Goal: Task Accomplishment & Management: Manage account settings

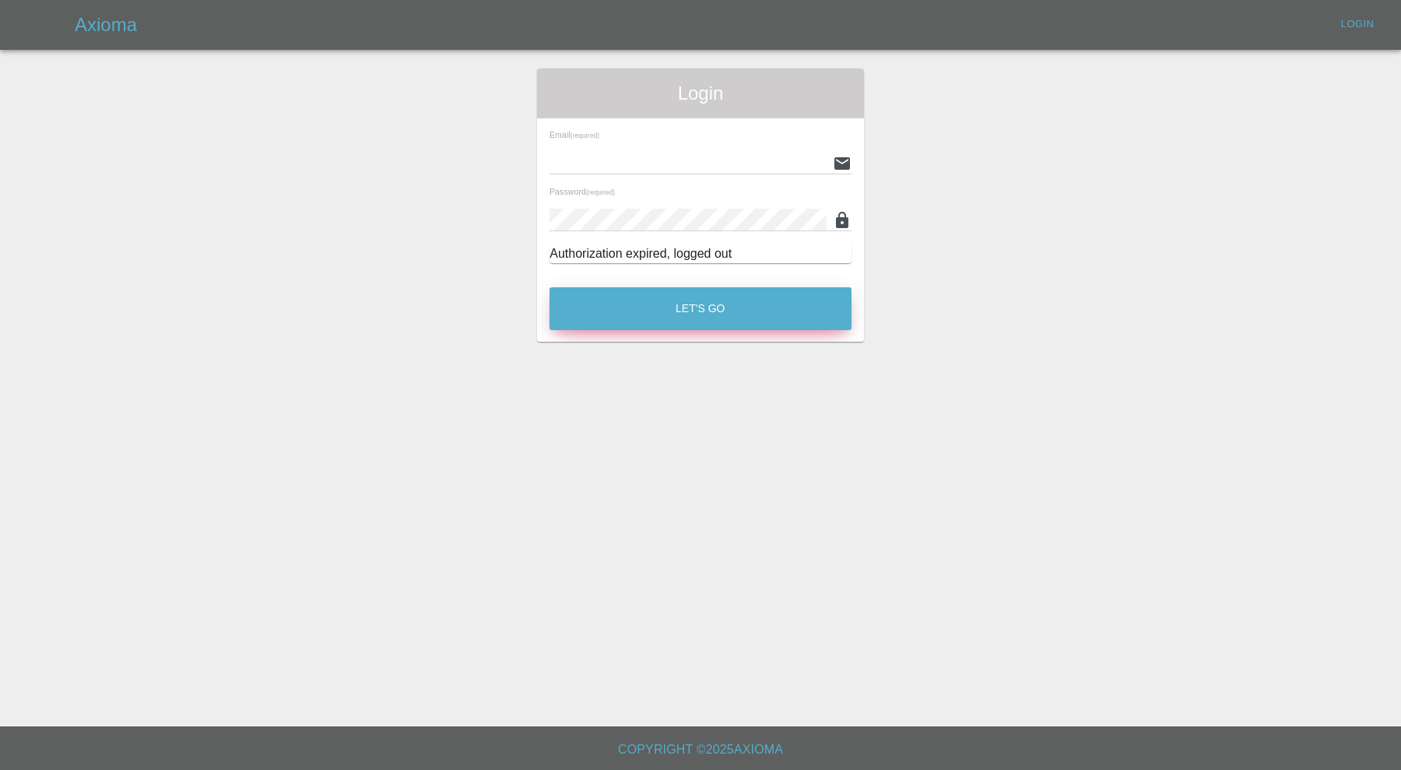
type input "[PERSON_NAME][EMAIL_ADDRESS][PERSON_NAME][DOMAIN_NAME]"
click at [695, 298] on button "Let's Go" at bounding box center [701, 308] width 302 height 43
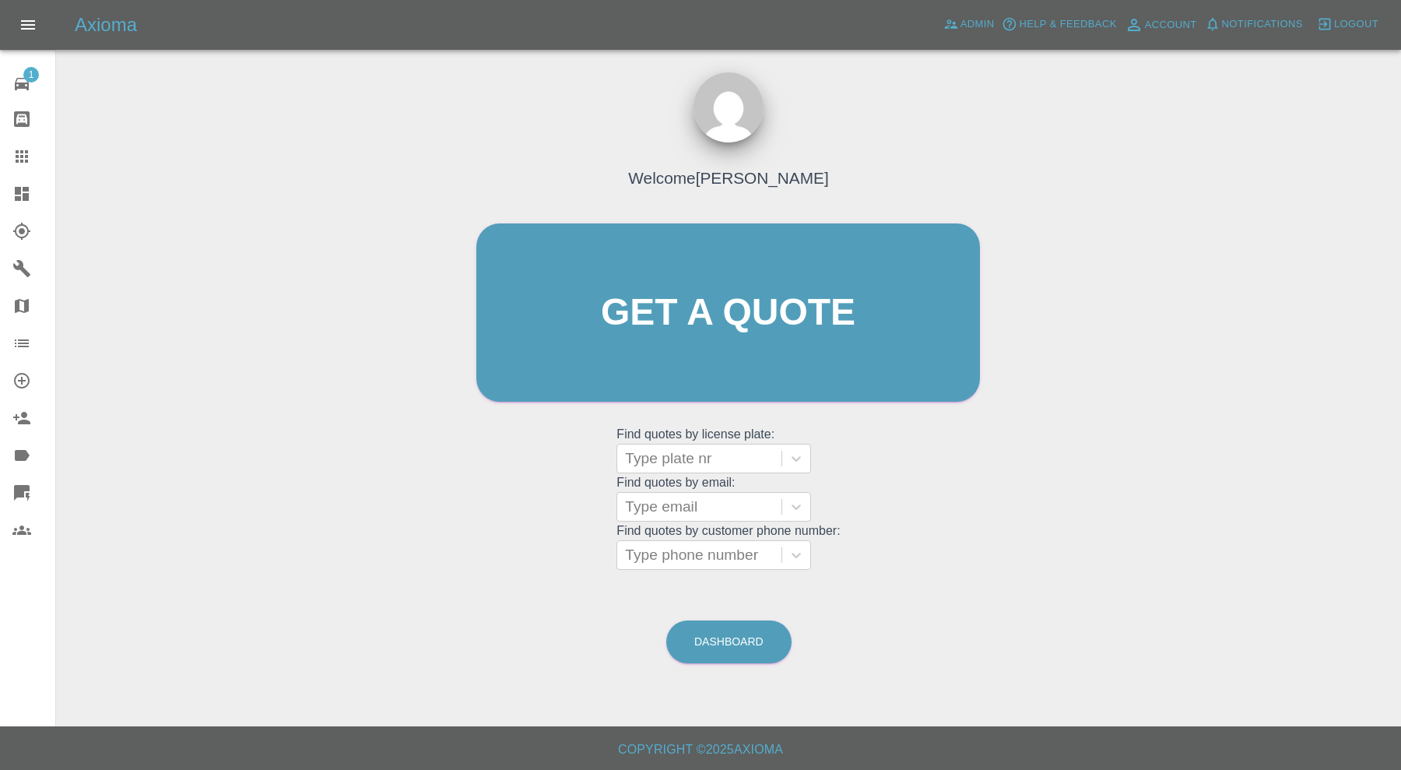
click at [19, 153] on icon at bounding box center [21, 156] width 19 height 19
click at [683, 457] on div at bounding box center [699, 459] width 149 height 22
type input "lv56"
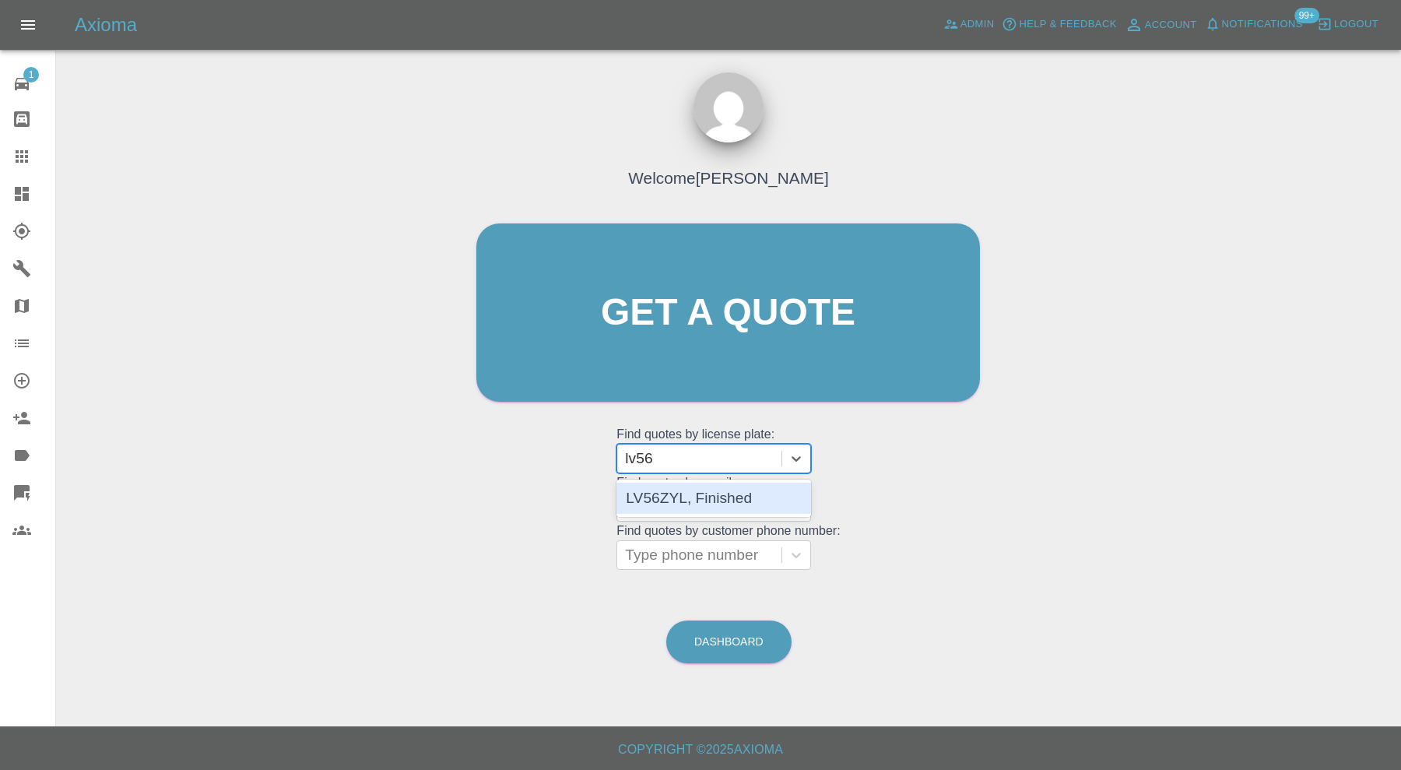
click at [705, 498] on div "LV56ZYL, Finished" at bounding box center [714, 498] width 195 height 31
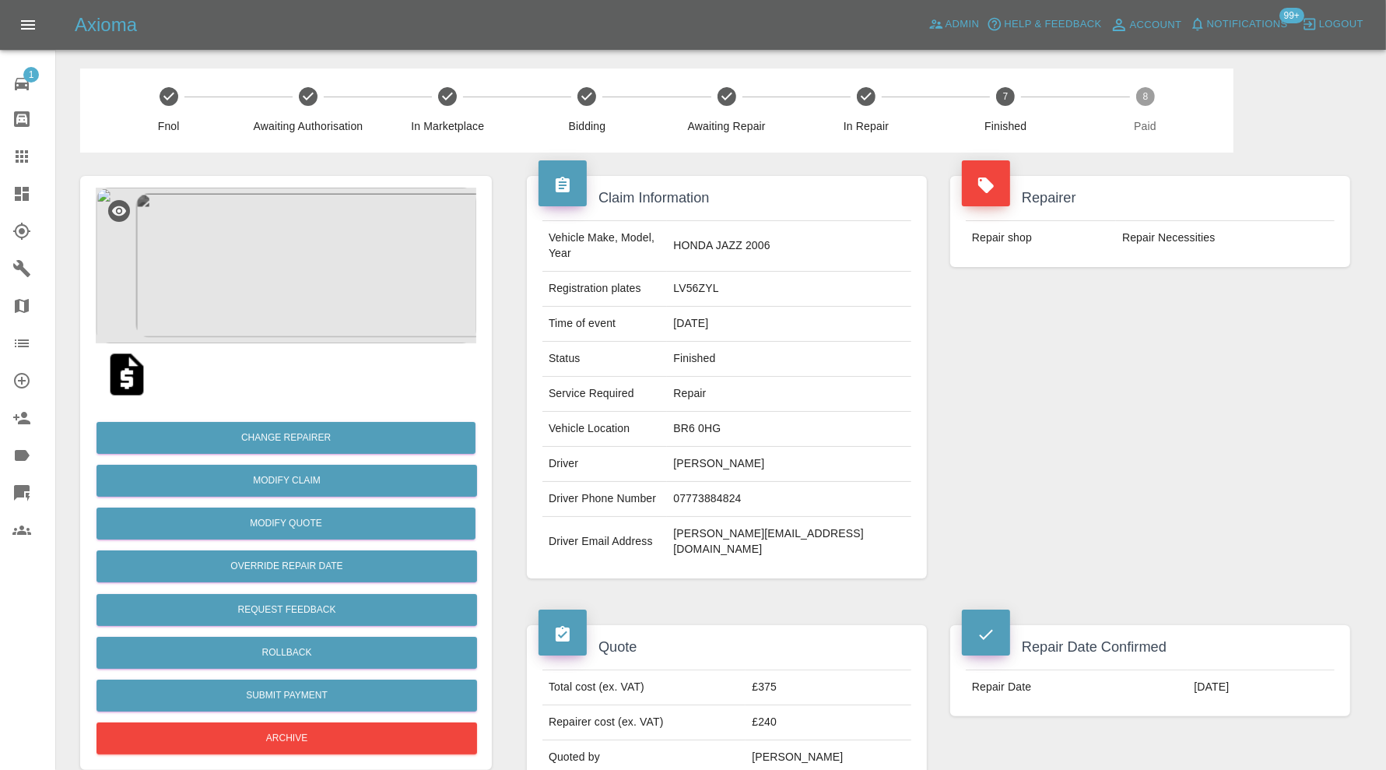
click at [830, 517] on td "doug.olive5@yahoo.co.uk" at bounding box center [789, 542] width 244 height 50
copy div "doug.olive5@yahoo.co.uk"
click at [31, 147] on div at bounding box center [34, 156] width 44 height 19
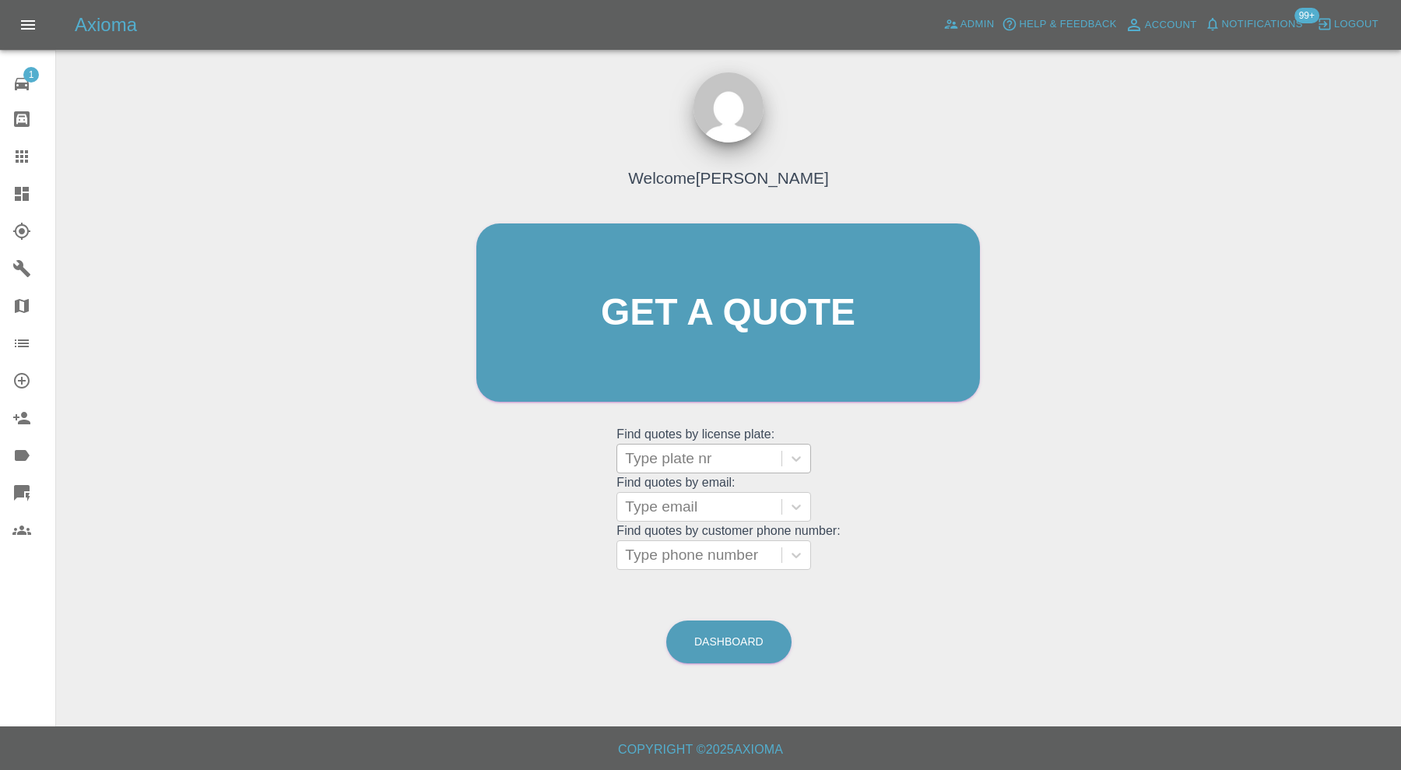
click at [712, 451] on div at bounding box center [699, 459] width 149 height 22
type input "bu20"
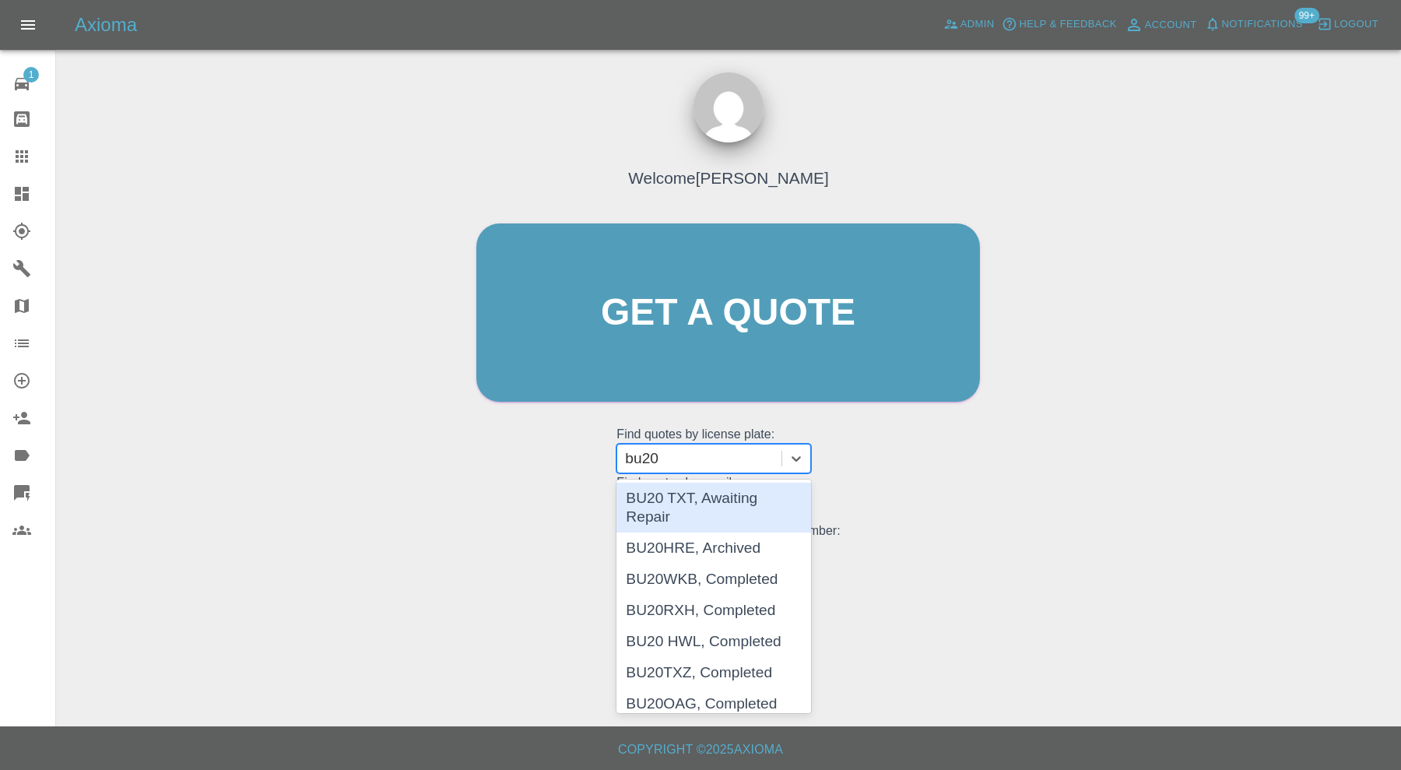
click at [718, 510] on div "BU20 TXT, Awaiting Repair" at bounding box center [714, 508] width 195 height 50
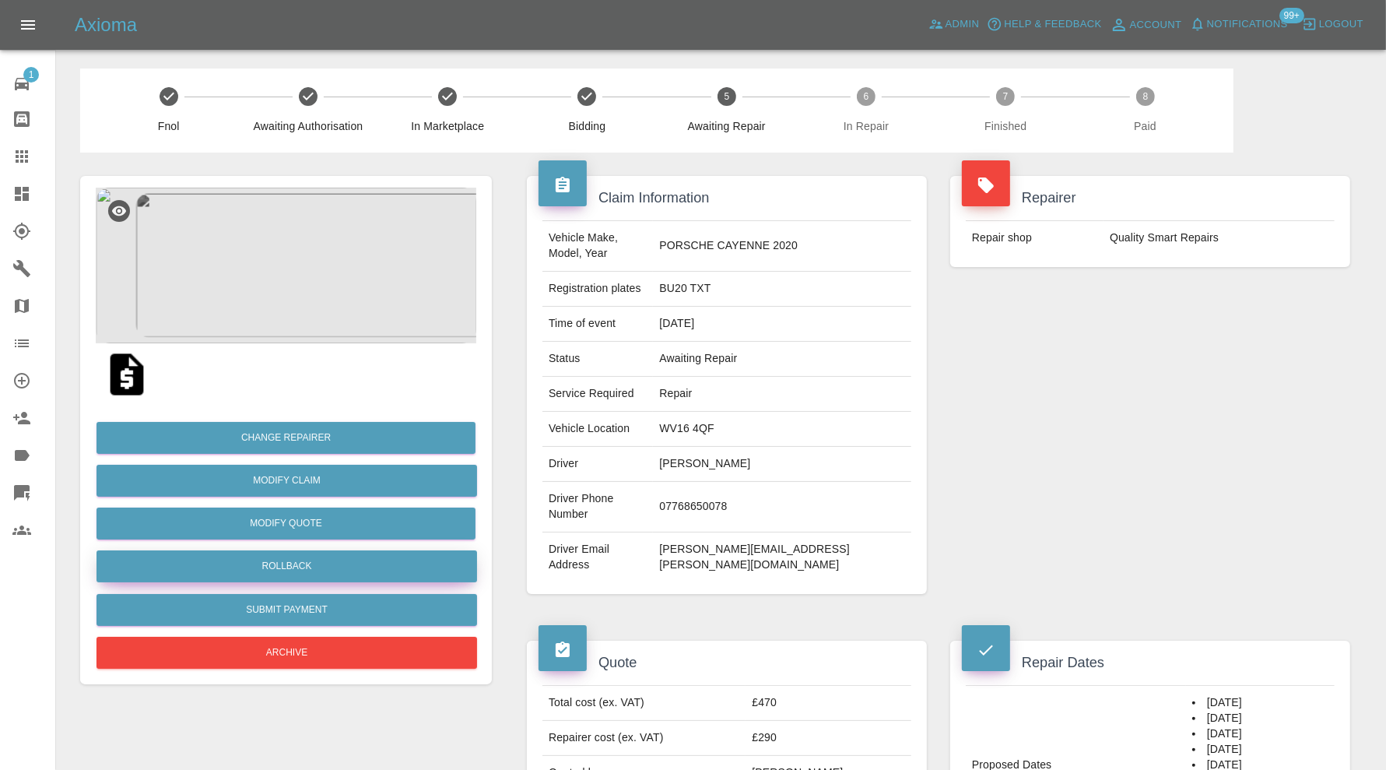
click at [392, 564] on button "Rollback" at bounding box center [287, 566] width 381 height 32
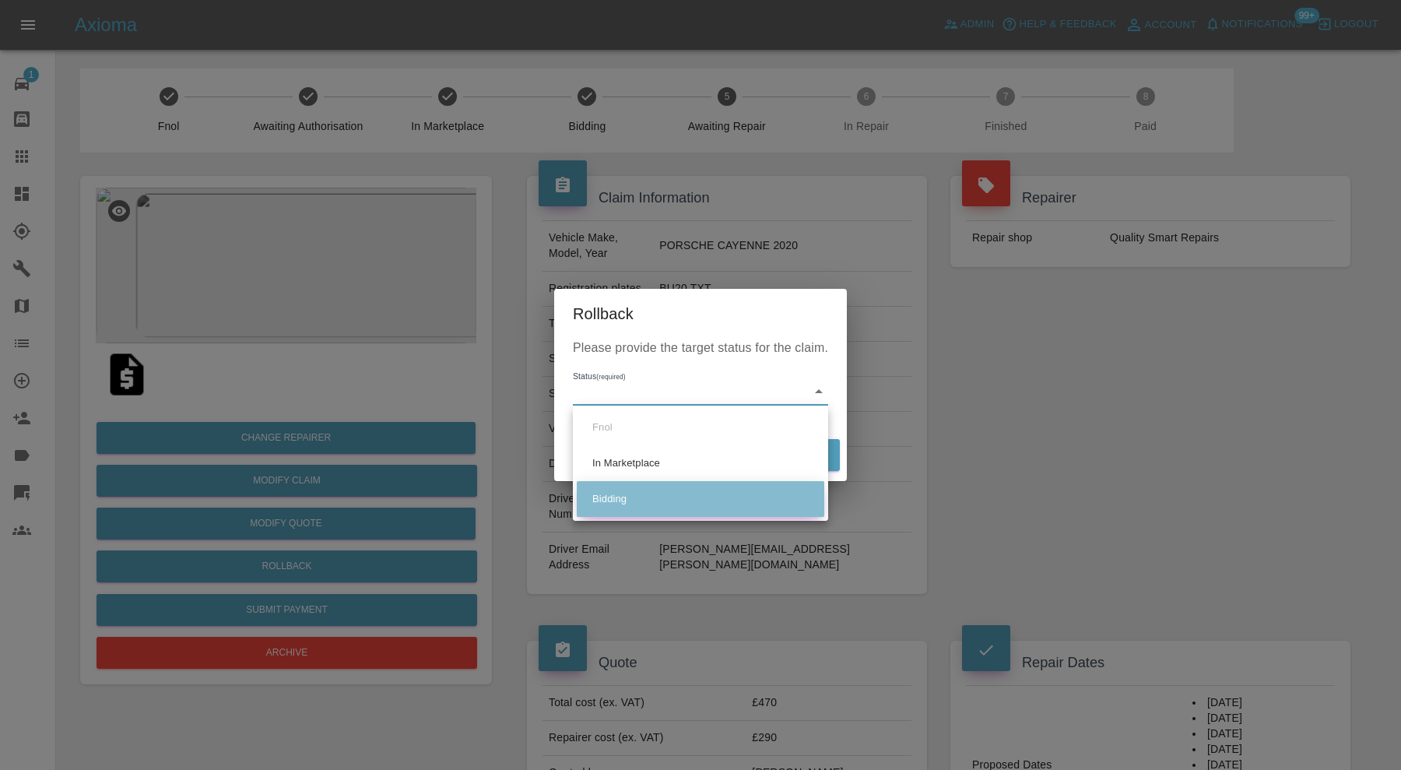
click at [655, 497] on li "Bidding" at bounding box center [701, 499] width 248 height 36
type input "bidding"
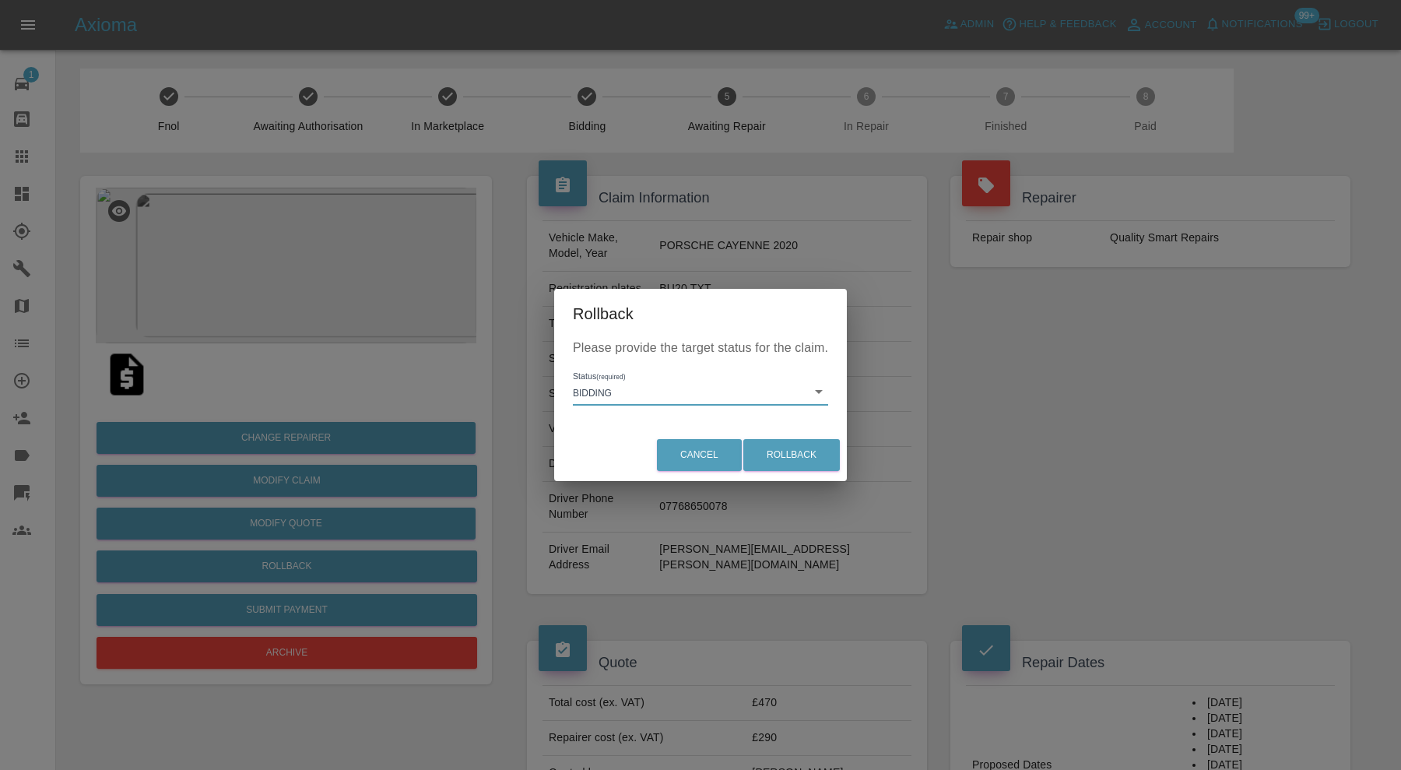
click at [841, 452] on div "Cancel Rollback" at bounding box center [700, 455] width 293 height 52
click at [818, 452] on button "Rollback" at bounding box center [791, 455] width 97 height 32
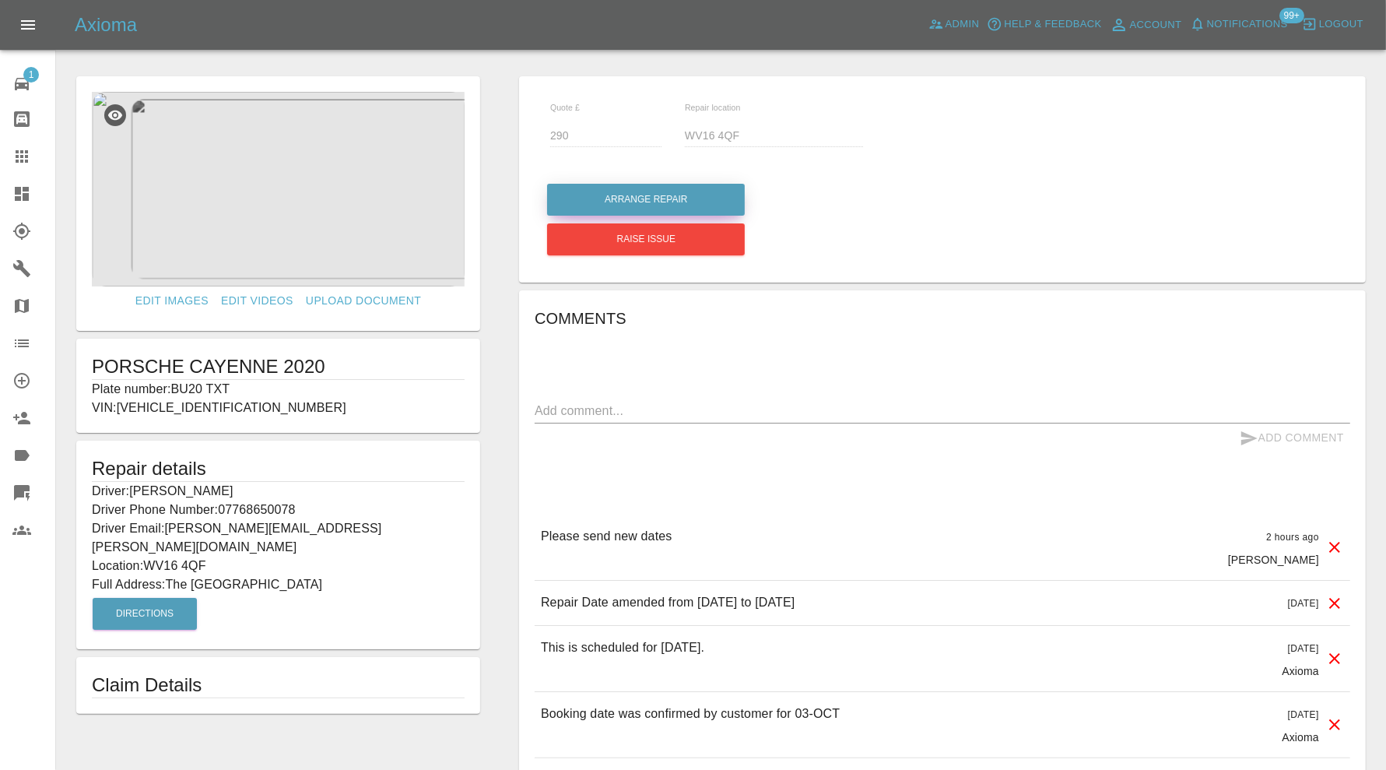
click at [683, 199] on button "Arrange Repair" at bounding box center [646, 200] width 198 height 32
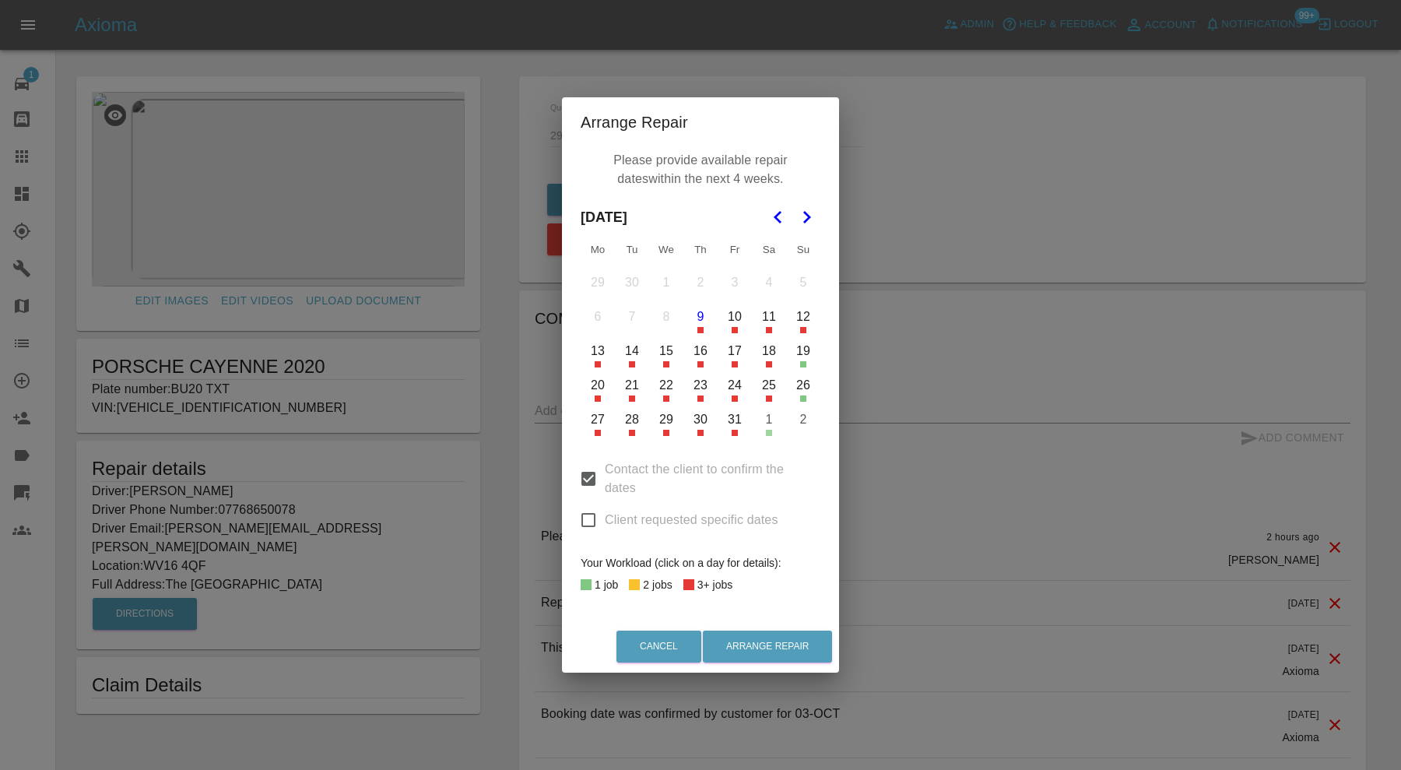
click at [588, 476] on input "Contact the client to confirm the dates" at bounding box center [588, 478] width 33 height 33
checkbox input "false"
click at [588, 512] on input "Client requested specific dates" at bounding box center [588, 520] width 33 height 33
checkbox input "true"
click at [735, 323] on button "10" at bounding box center [734, 316] width 33 height 33
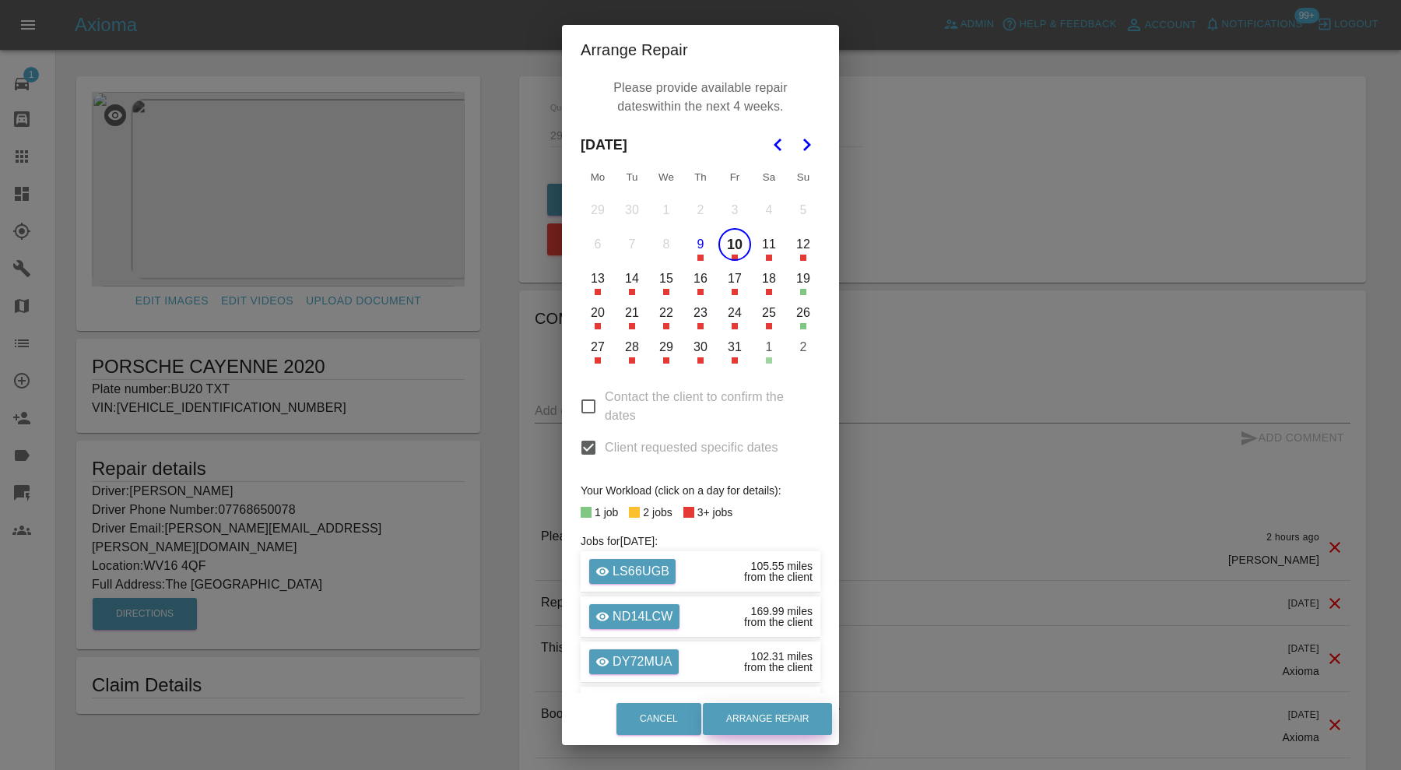
click at [803, 715] on button "Arrange Repair" at bounding box center [767, 719] width 129 height 32
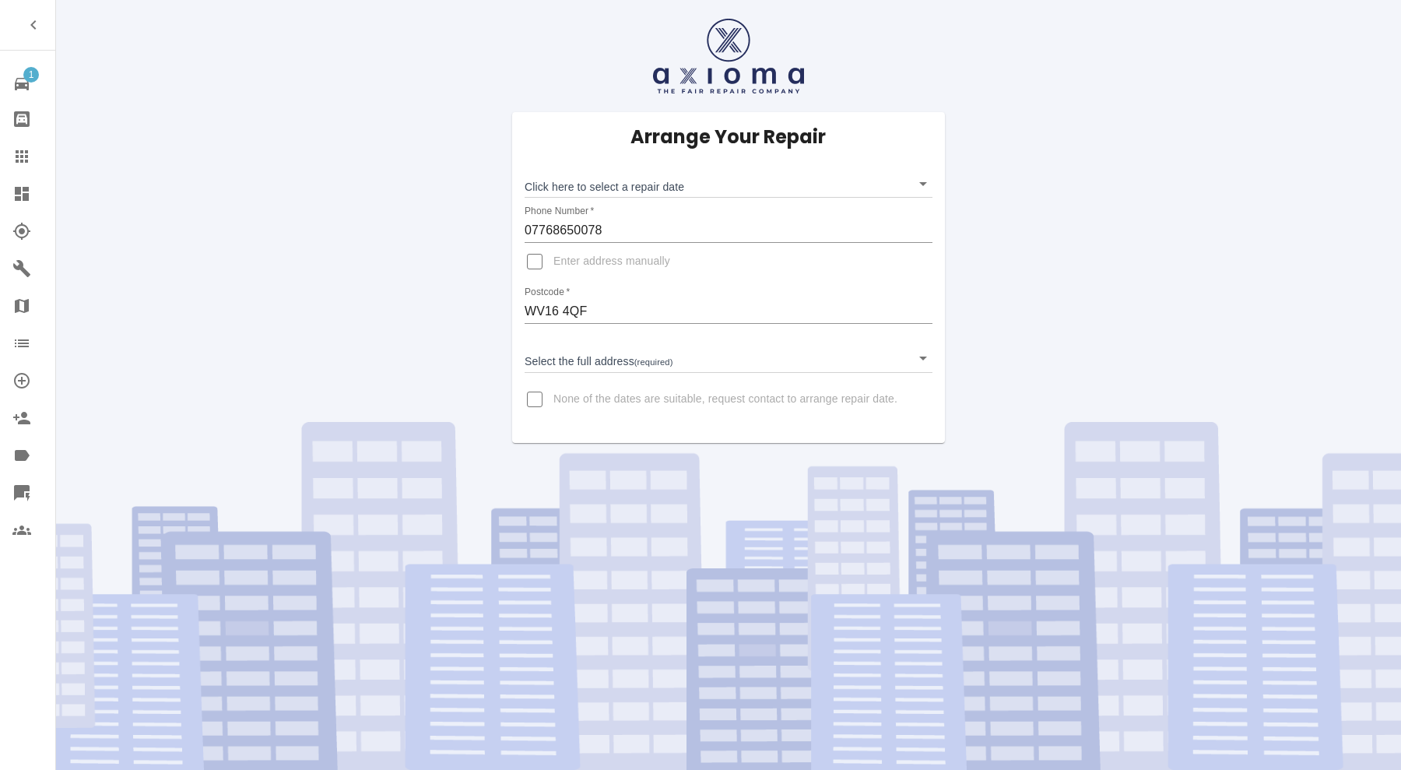
click at [734, 176] on body "1 Repair home Bodyshop home Claims Dashboard Explorer Garages Map Organization …" at bounding box center [700, 385] width 1401 height 770
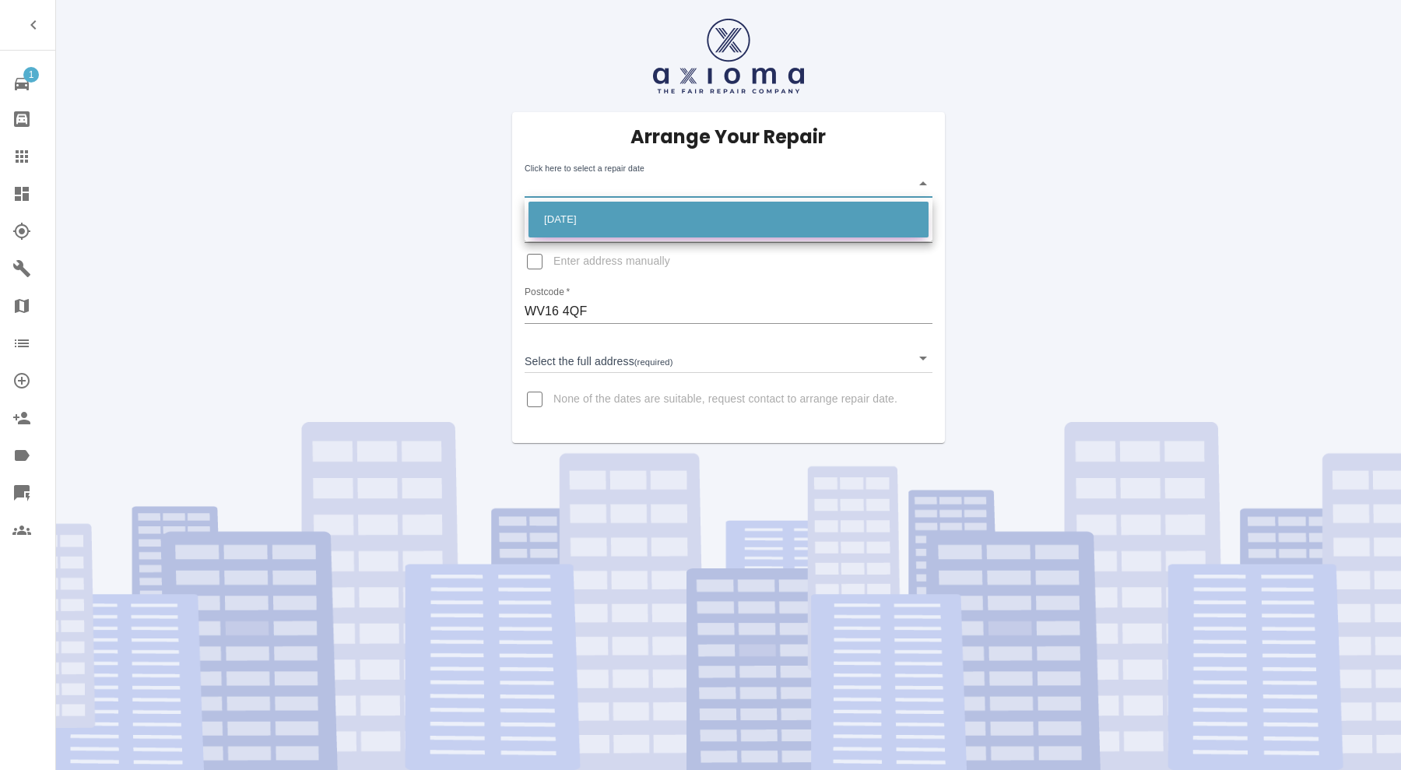
click at [699, 213] on li "[DATE]" at bounding box center [729, 220] width 400 height 36
type input "[DATE]T00:00:00.000Z"
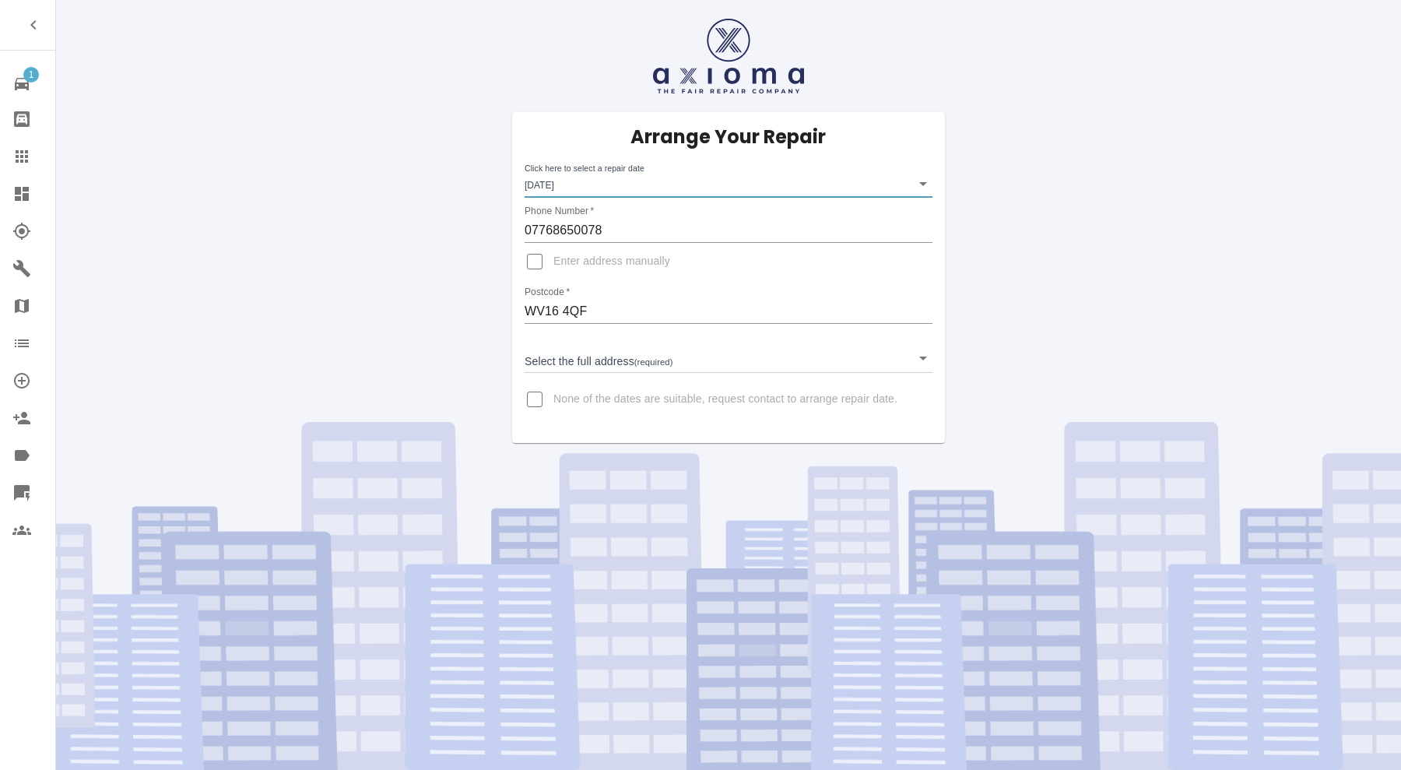
click at [661, 353] on body "1 Repair home Bodyshop home Claims Dashboard Explorer Garages Map Organization …" at bounding box center [700, 385] width 1401 height 770
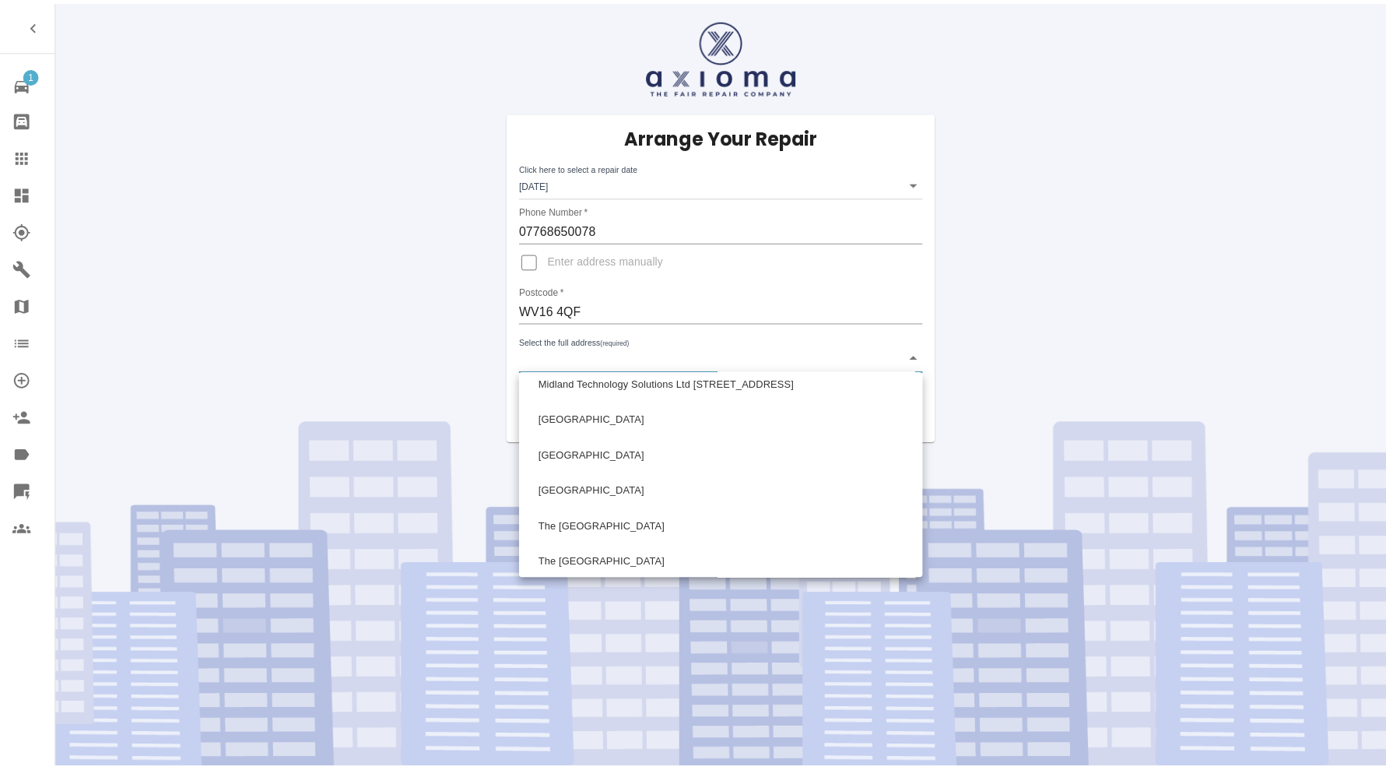
scroll to position [1053, 0]
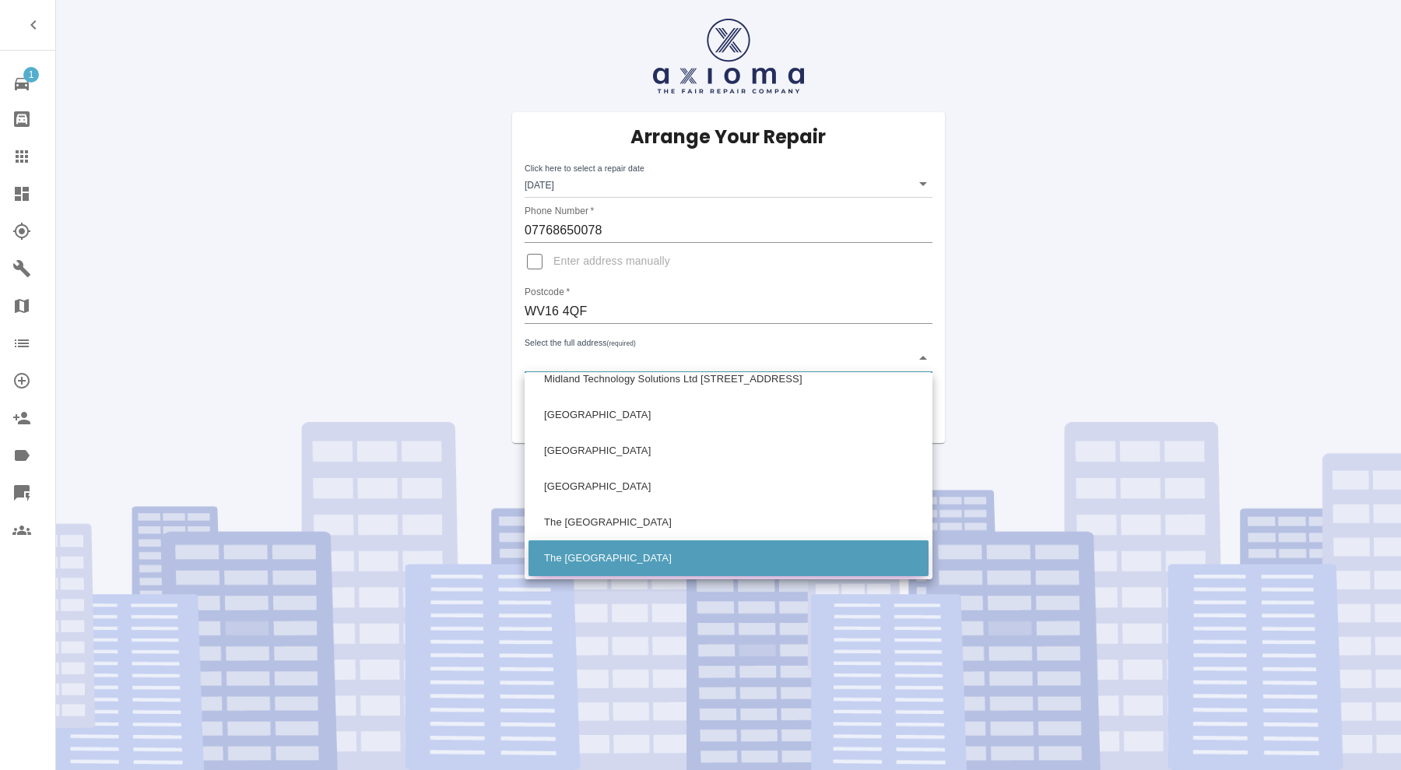
click at [712, 551] on li "The [GEOGRAPHIC_DATA]" at bounding box center [729, 558] width 400 height 36
type input "The [GEOGRAPHIC_DATA]"
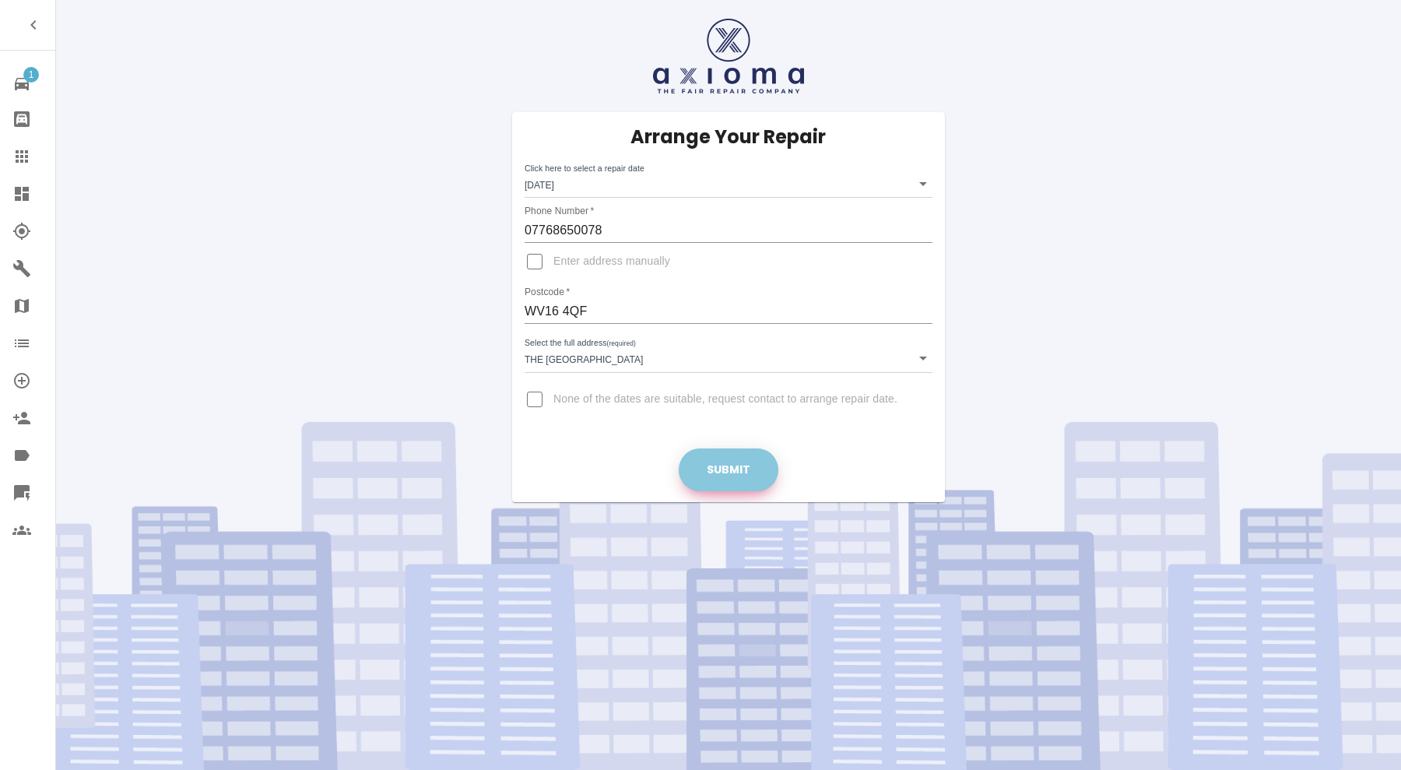
click at [729, 459] on button "Submit" at bounding box center [729, 469] width 100 height 43
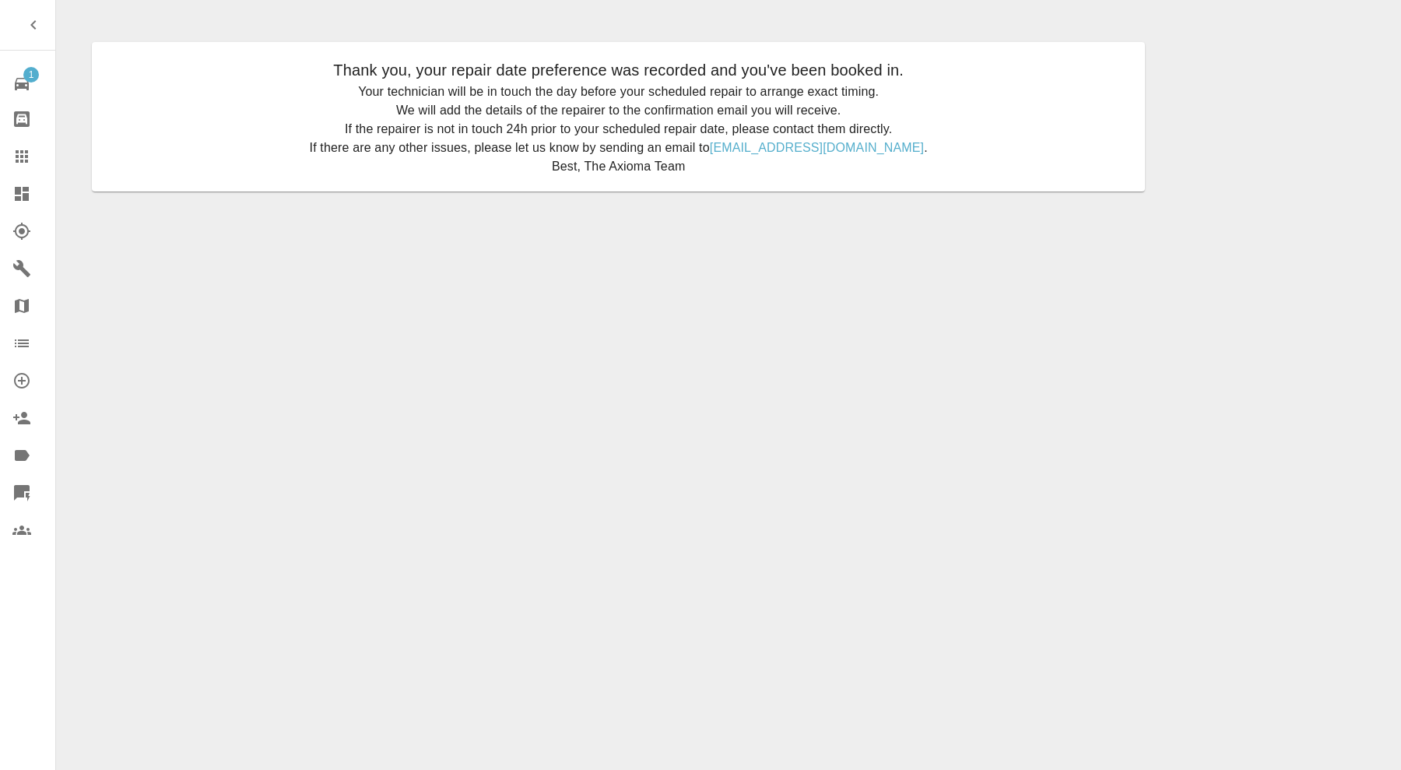
click at [26, 196] on icon at bounding box center [22, 194] width 14 height 14
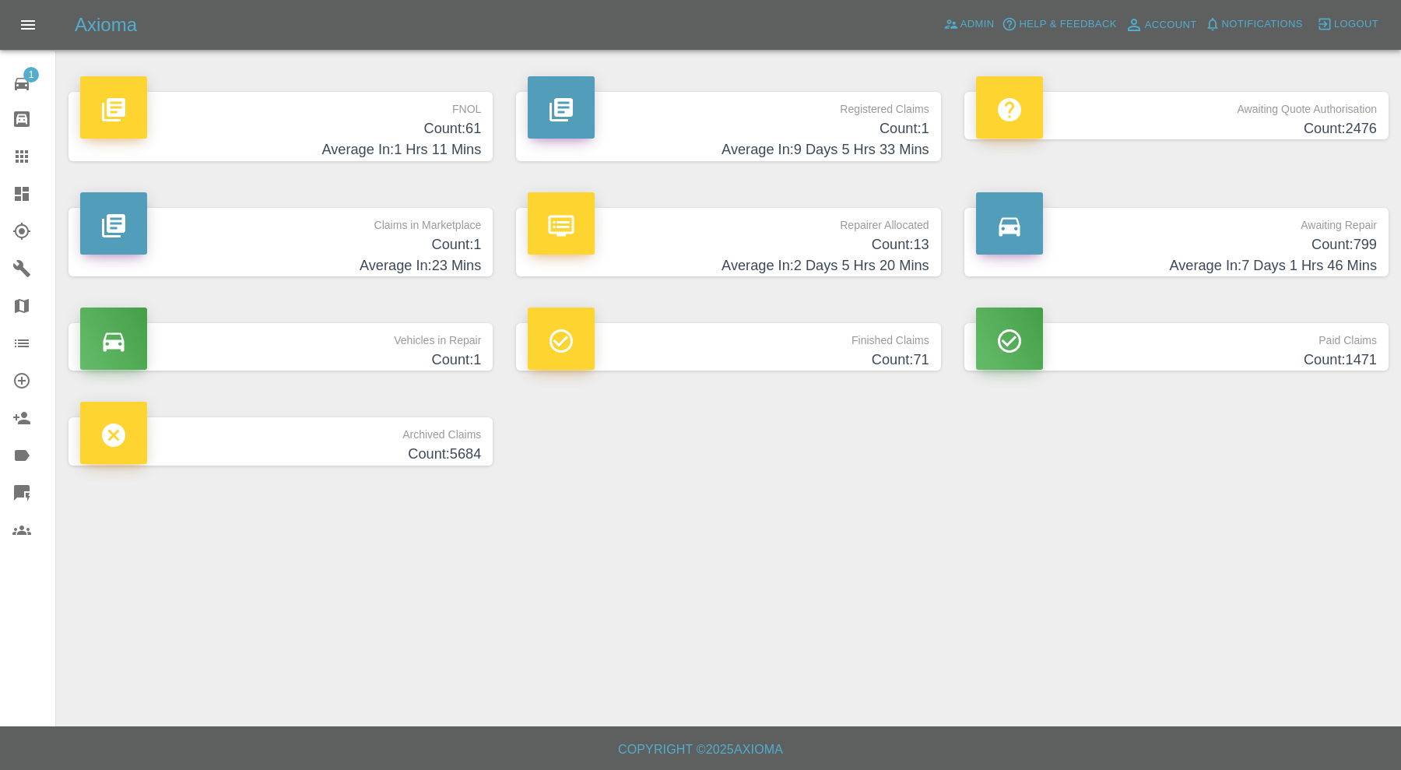
click at [406, 234] on h4 "Count: 1" at bounding box center [280, 244] width 401 height 21
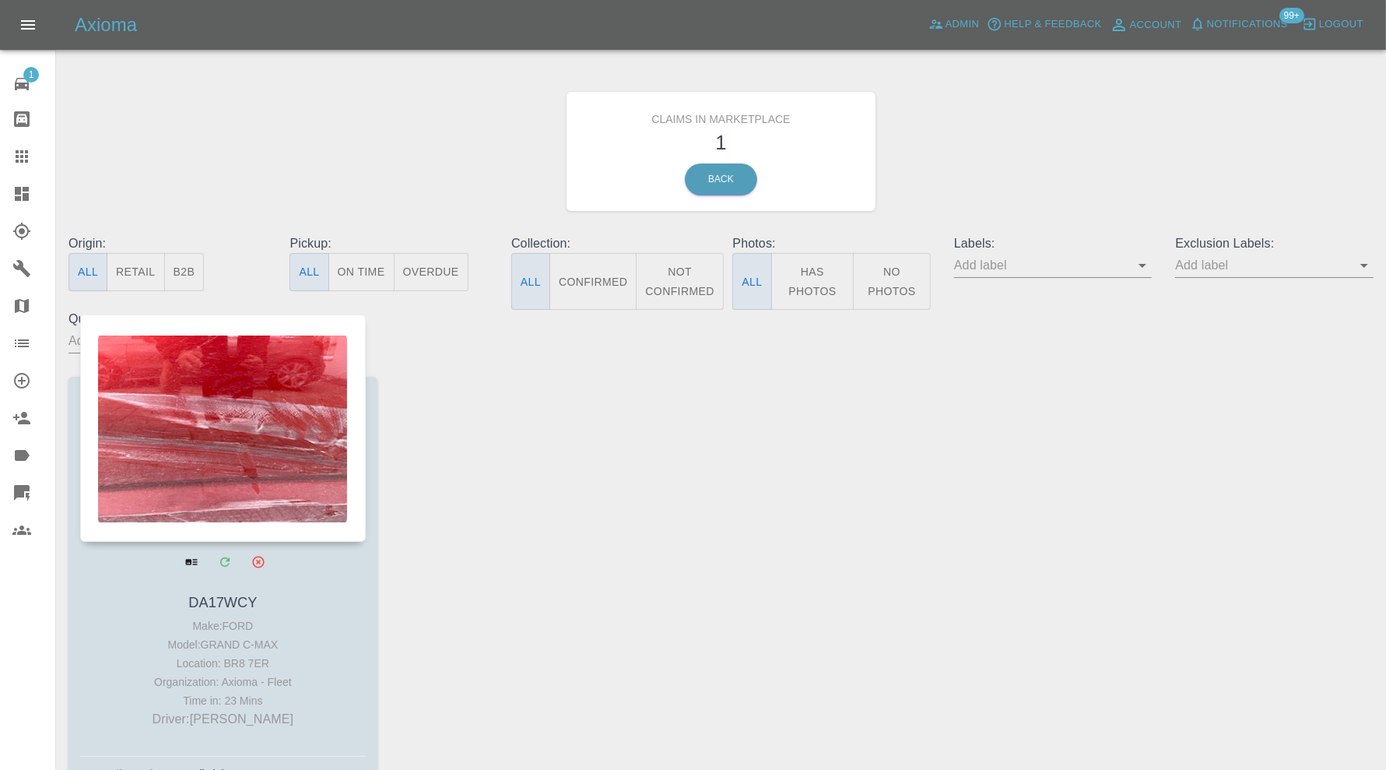
click at [214, 429] on div at bounding box center [223, 427] width 286 height 227
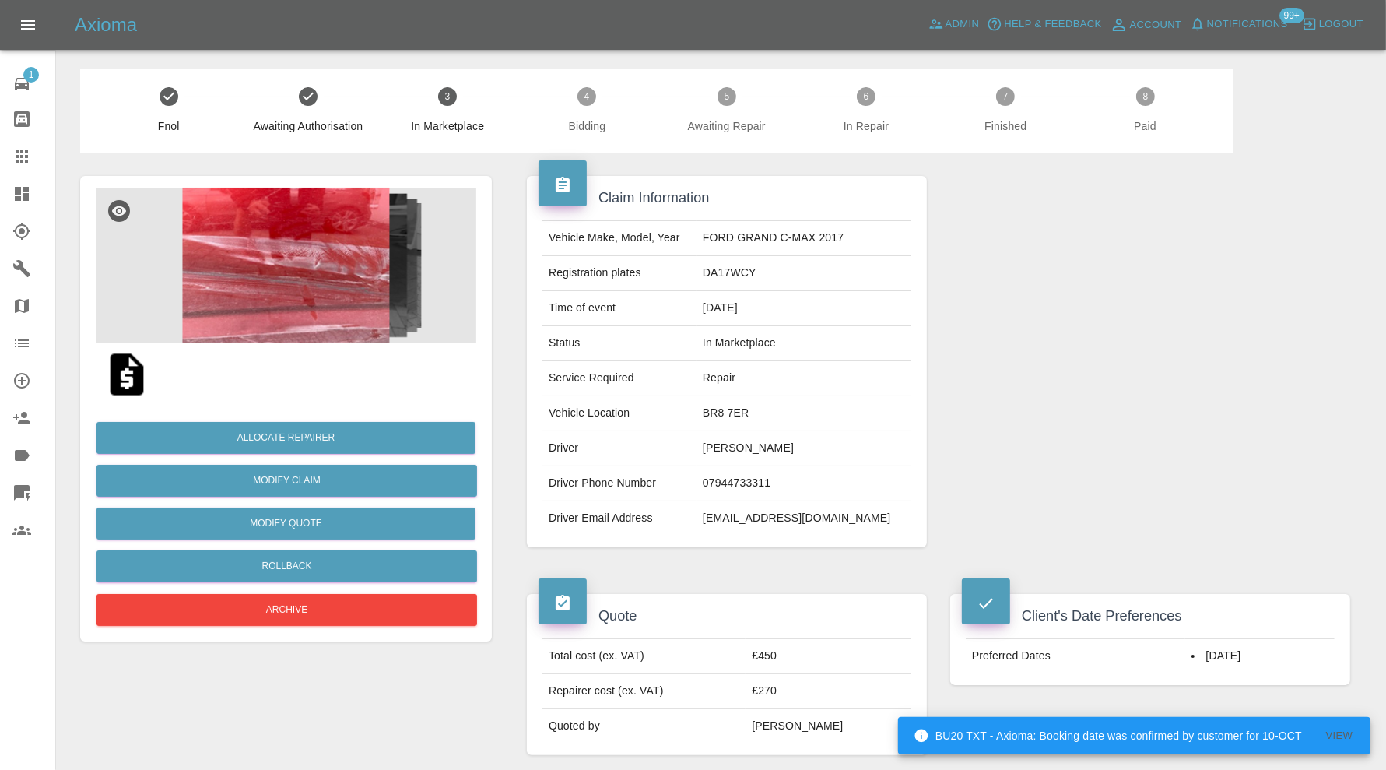
click at [325, 290] on img at bounding box center [286, 266] width 381 height 156
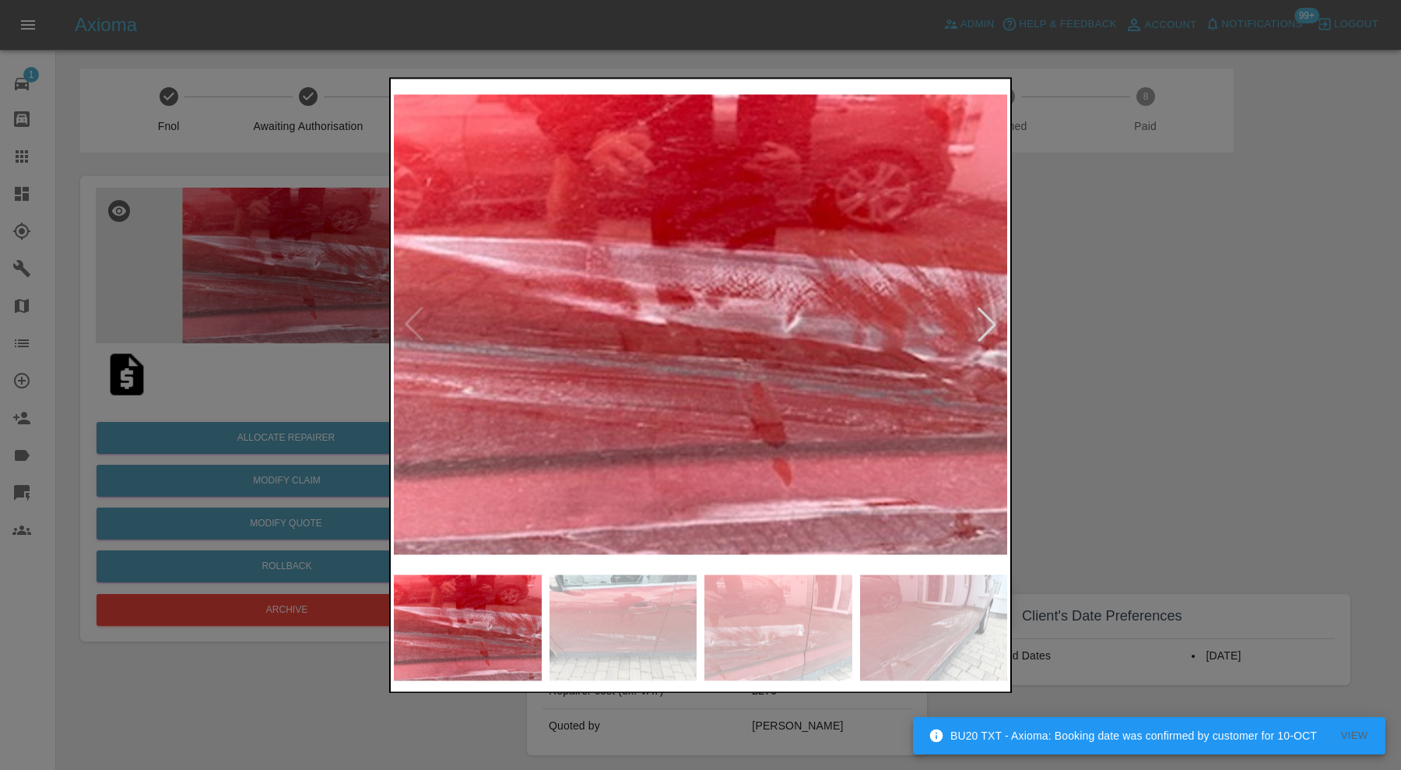
click at [750, 636] on img at bounding box center [778, 627] width 148 height 106
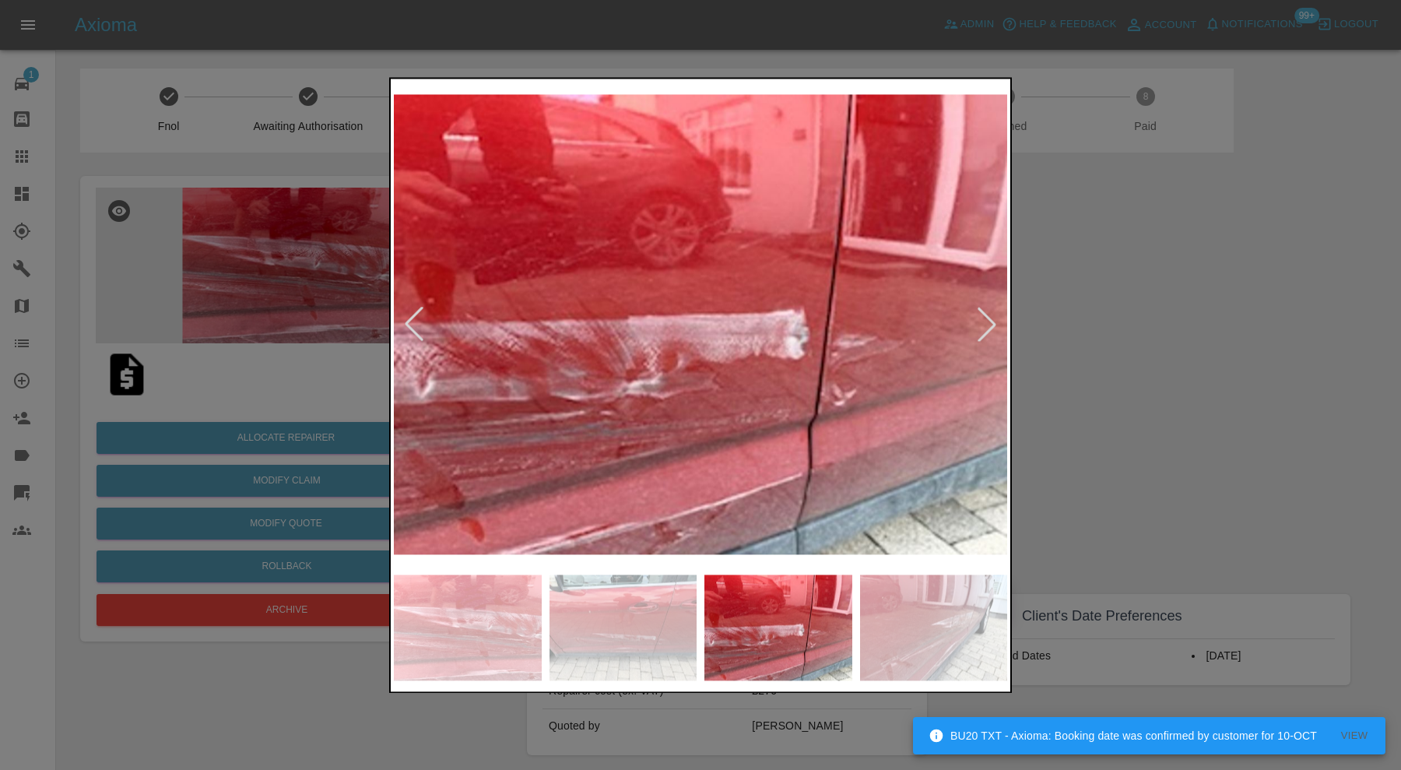
click at [930, 634] on img at bounding box center [934, 627] width 148 height 106
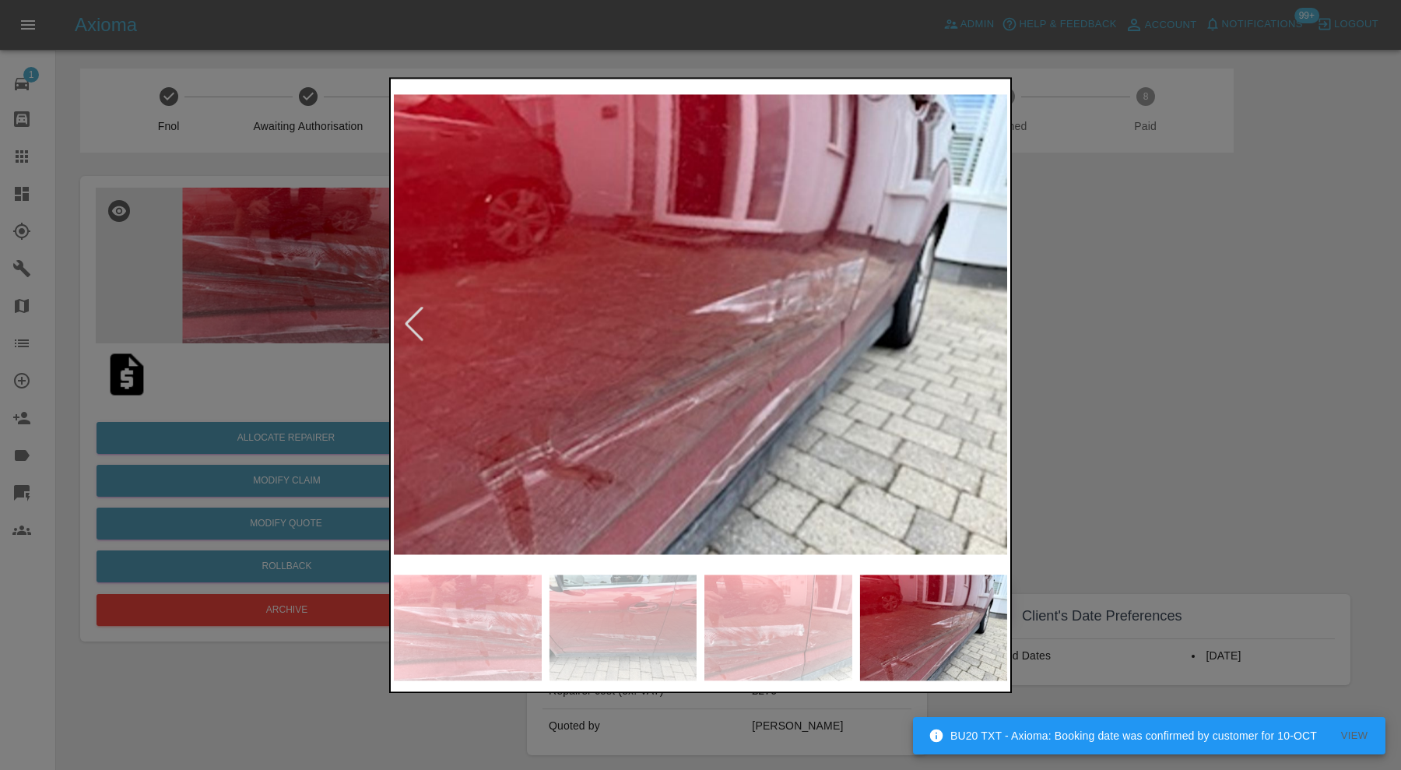
click at [769, 672] on img at bounding box center [778, 627] width 148 height 106
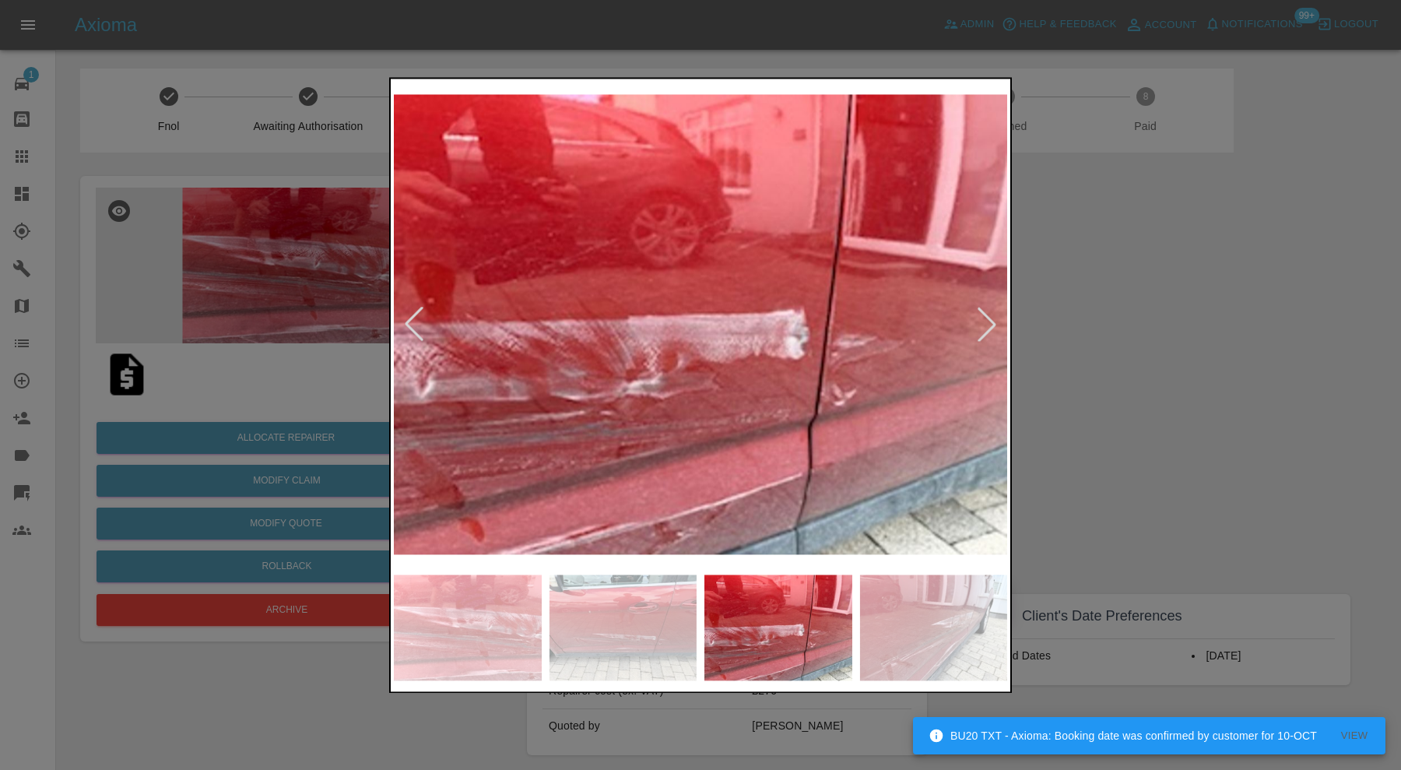
click at [635, 616] on img at bounding box center [624, 627] width 148 height 106
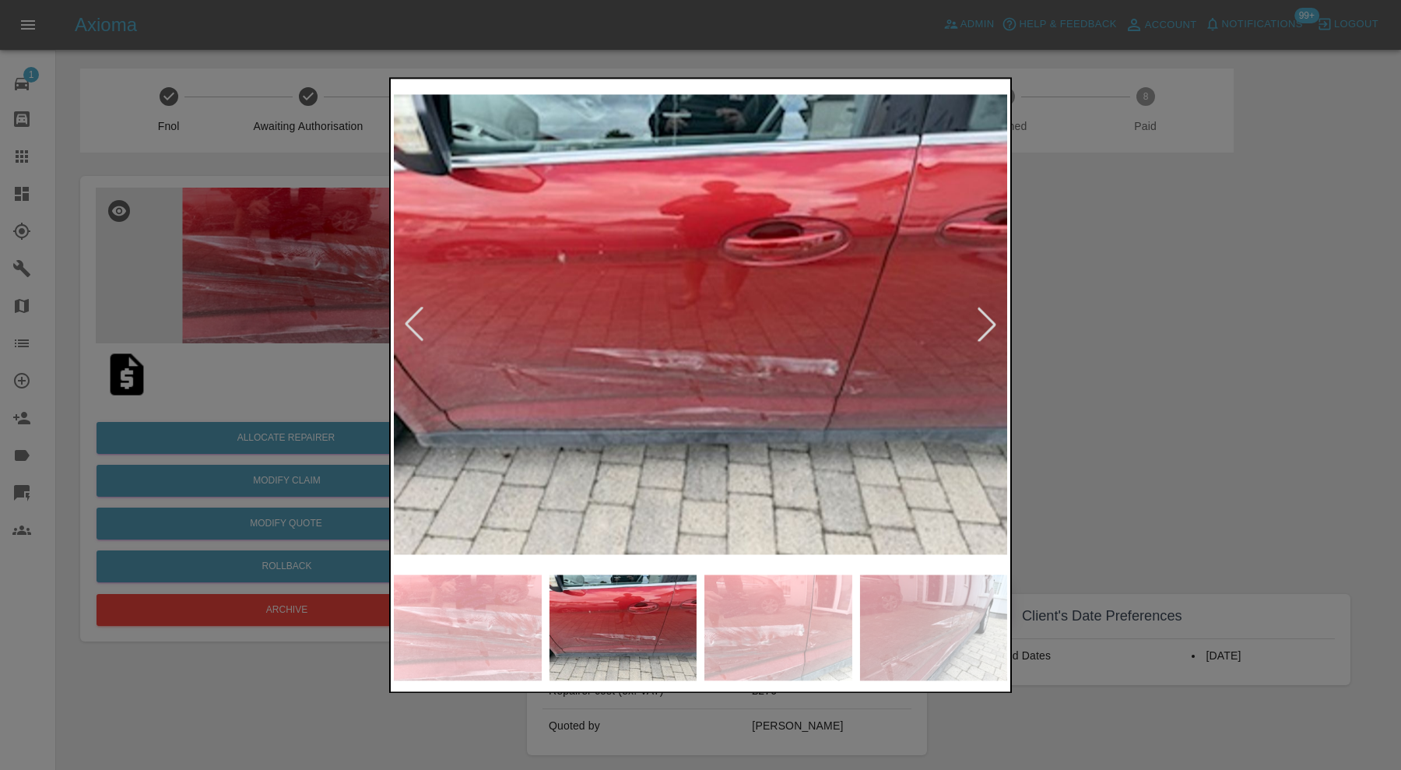
click at [1026, 403] on div at bounding box center [700, 385] width 1401 height 770
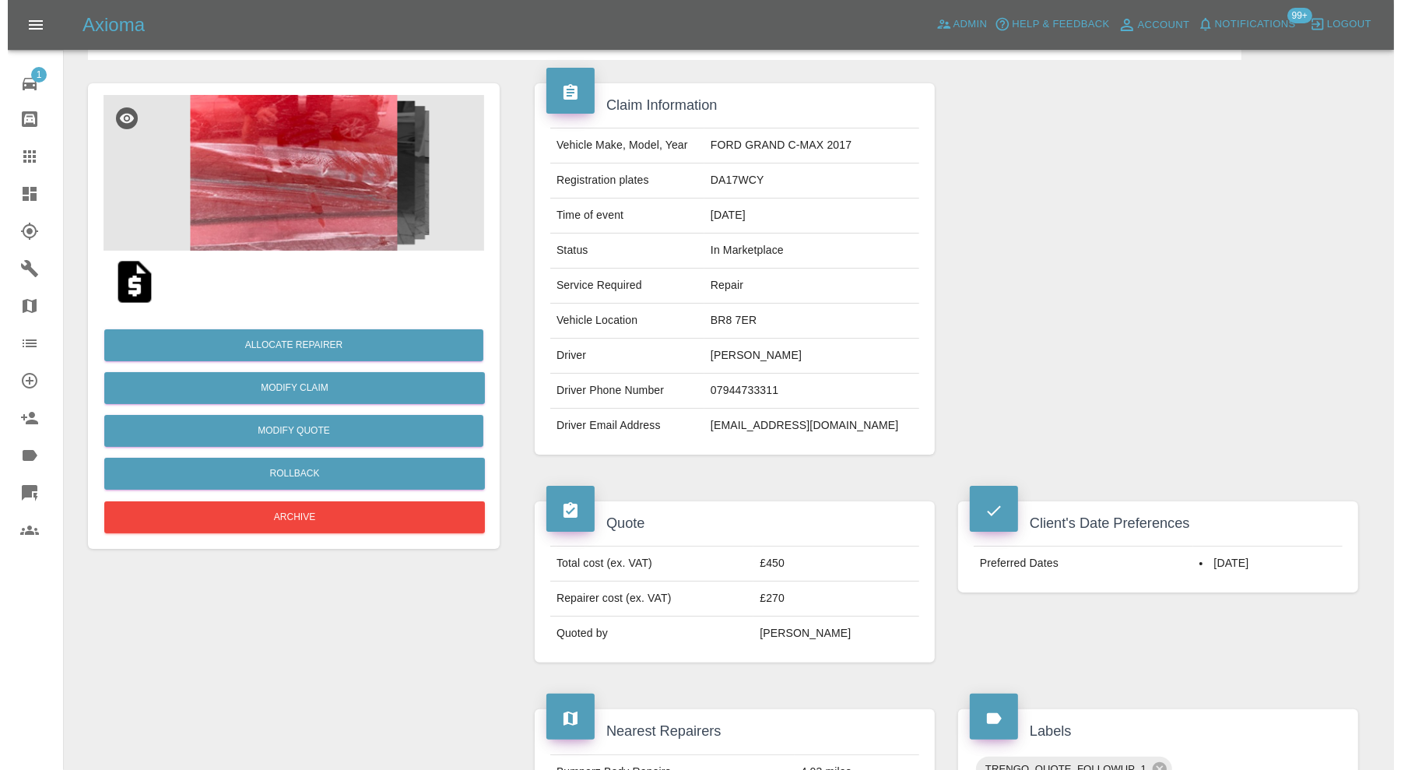
scroll to position [44, 0]
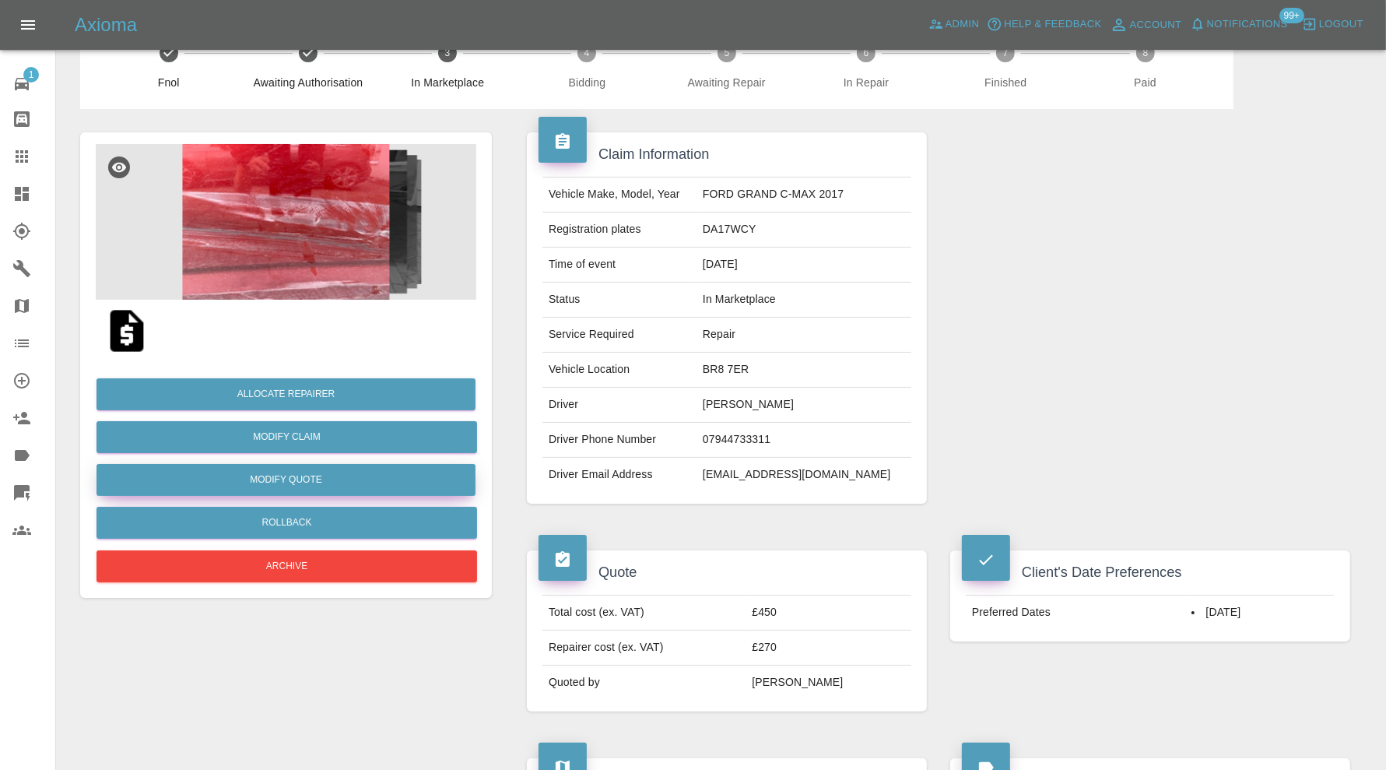
click at [420, 476] on button "Modify Quote" at bounding box center [286, 480] width 379 height 32
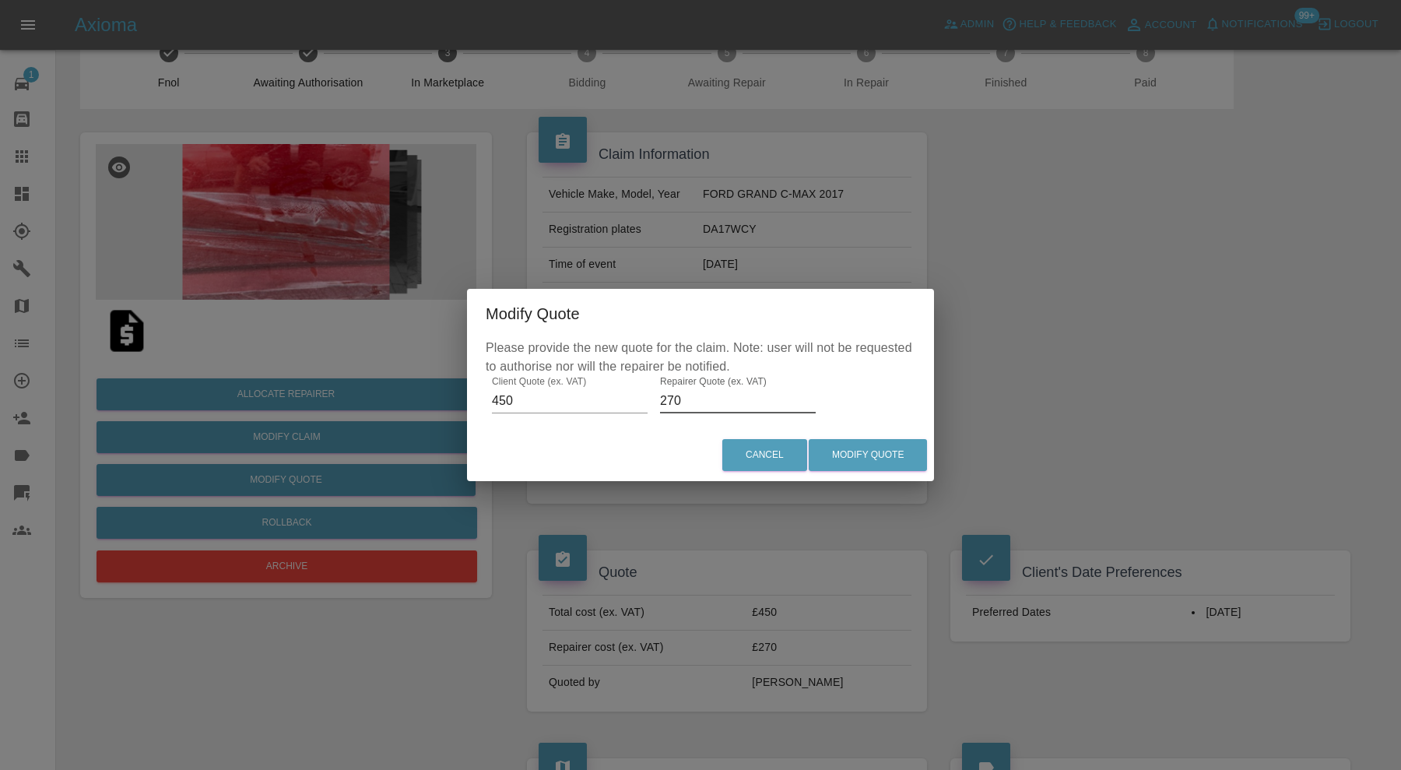
drag, startPoint x: 719, startPoint y: 406, endPoint x: 621, endPoint y: 400, distance: 98.2
click at [621, 400] on div "Please provide the new quote for the claim. Note: user will not be requested to…" at bounding box center [700, 384] width 467 height 90
type input "300"
click at [852, 449] on button "Modify Quote" at bounding box center [868, 455] width 118 height 32
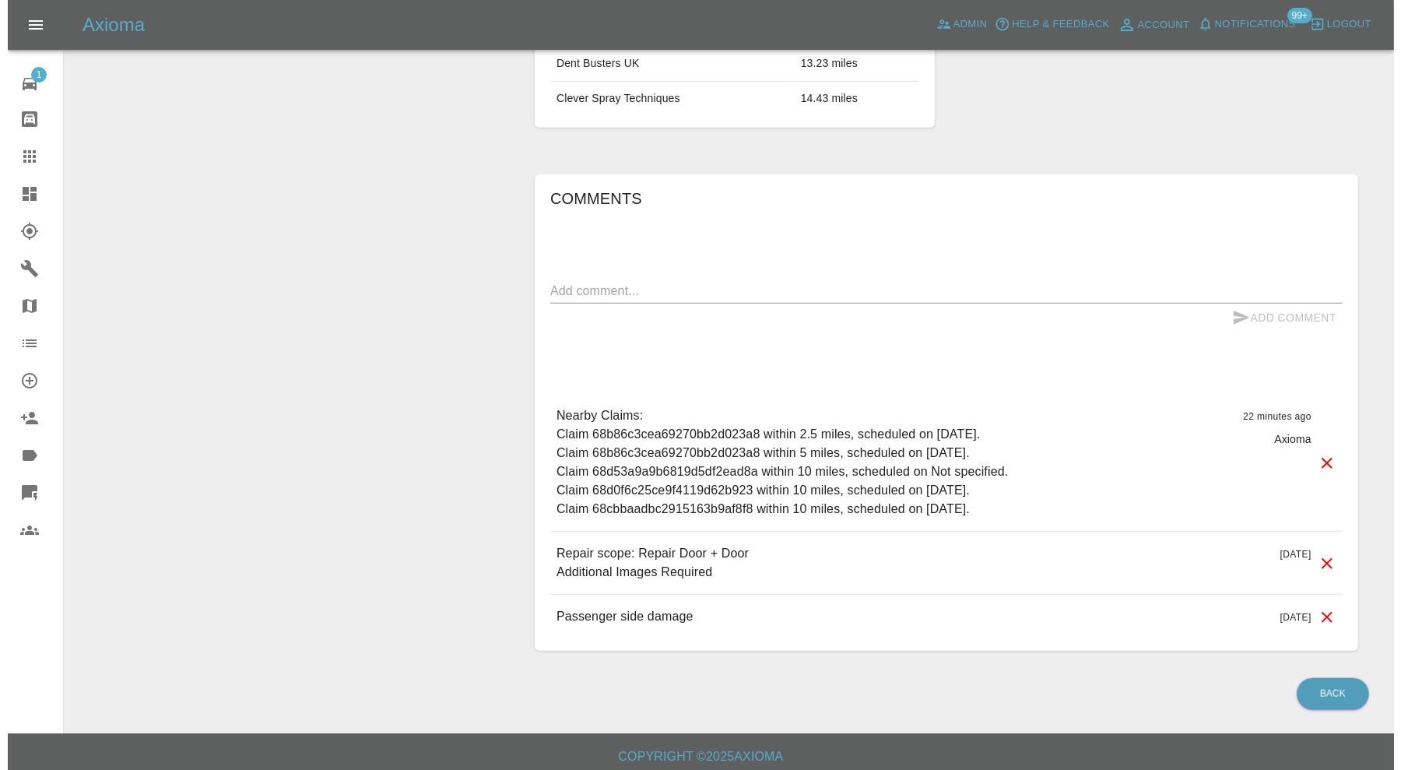
scroll to position [173, 0]
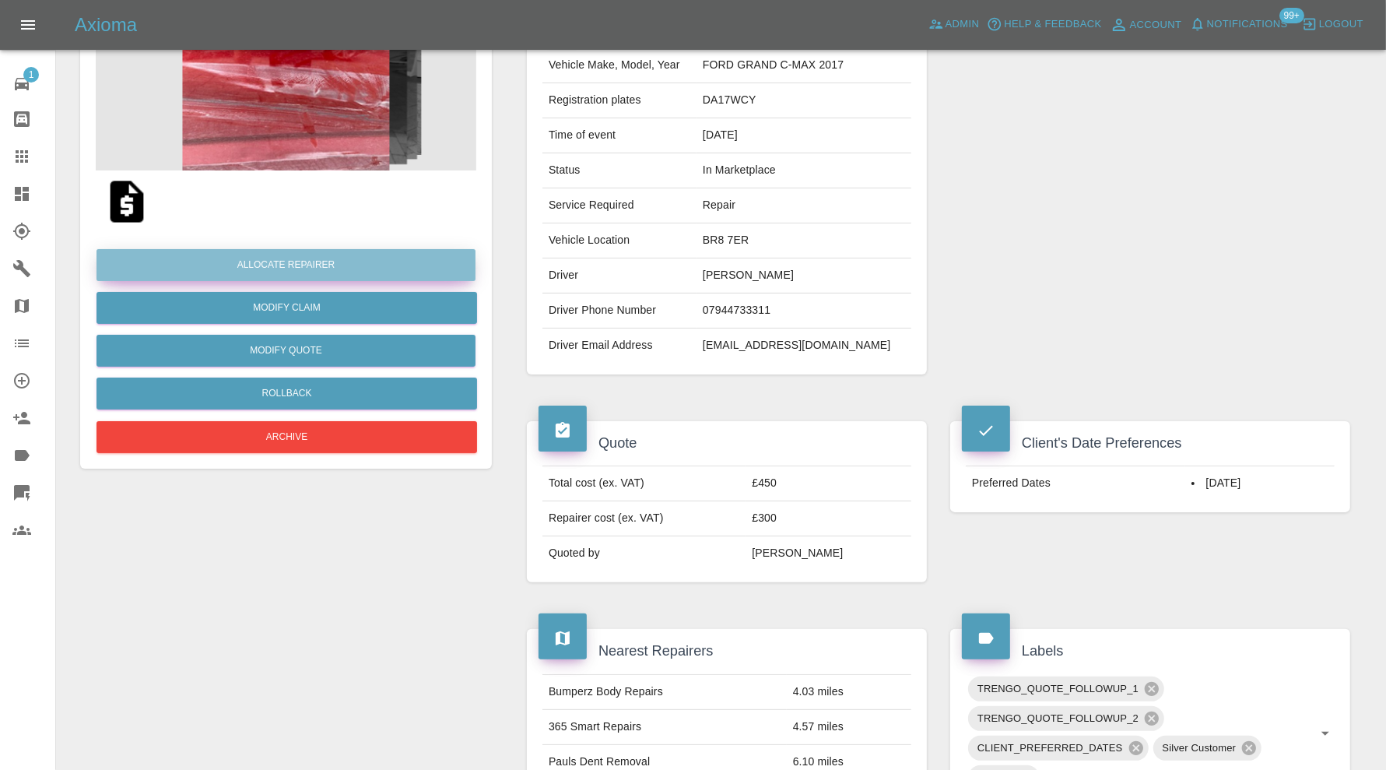
click at [305, 271] on button "Allocate Repairer" at bounding box center [286, 265] width 379 height 32
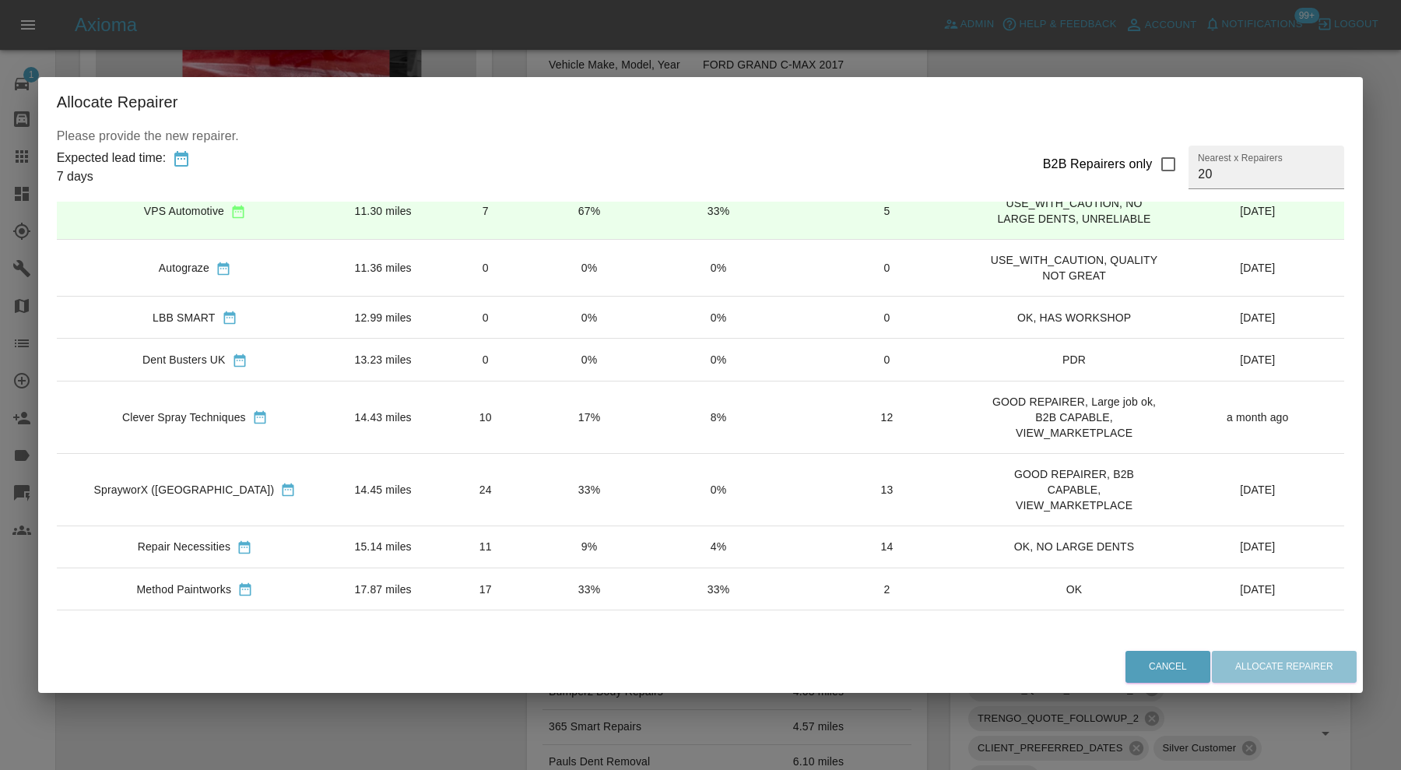
scroll to position [648, 0]
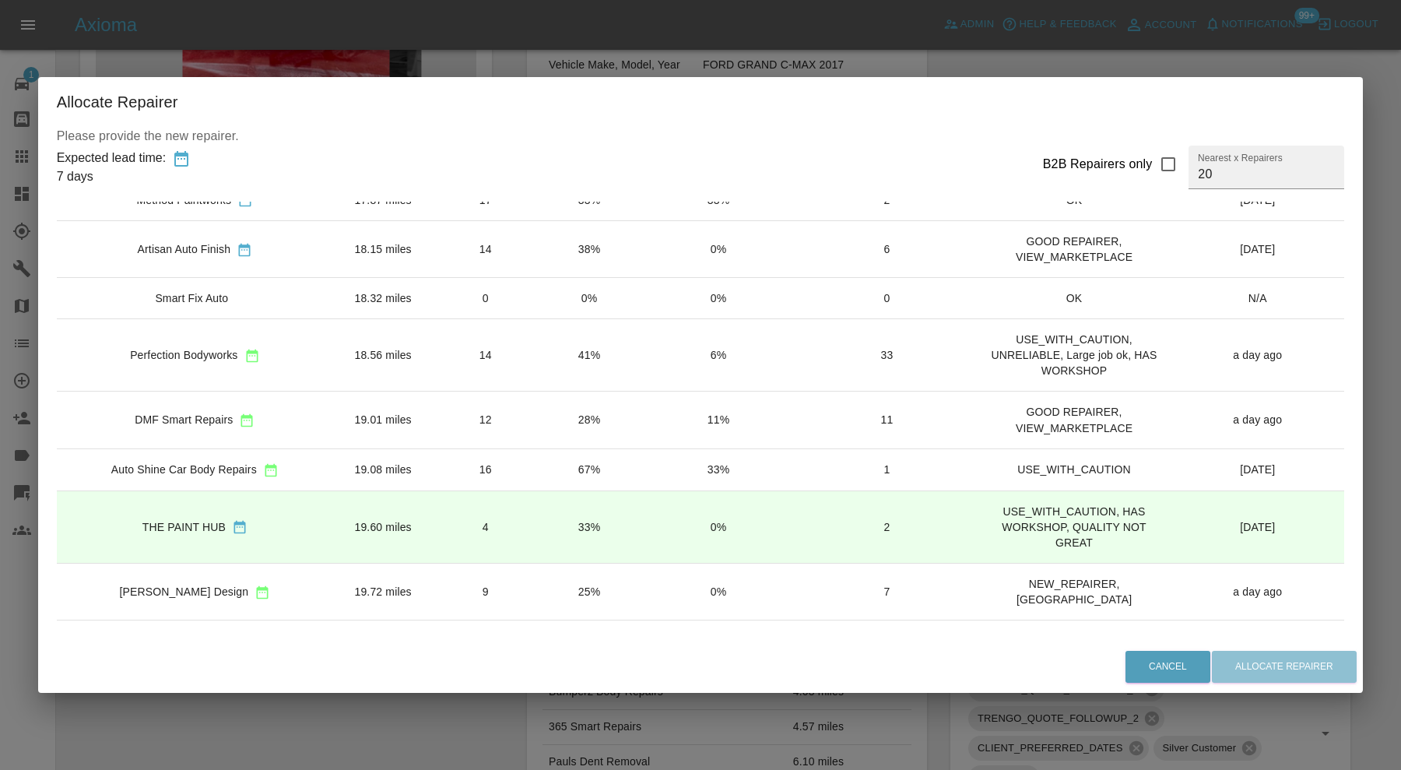
click at [333, 345] on td "18.56 miles" at bounding box center [383, 355] width 100 height 72
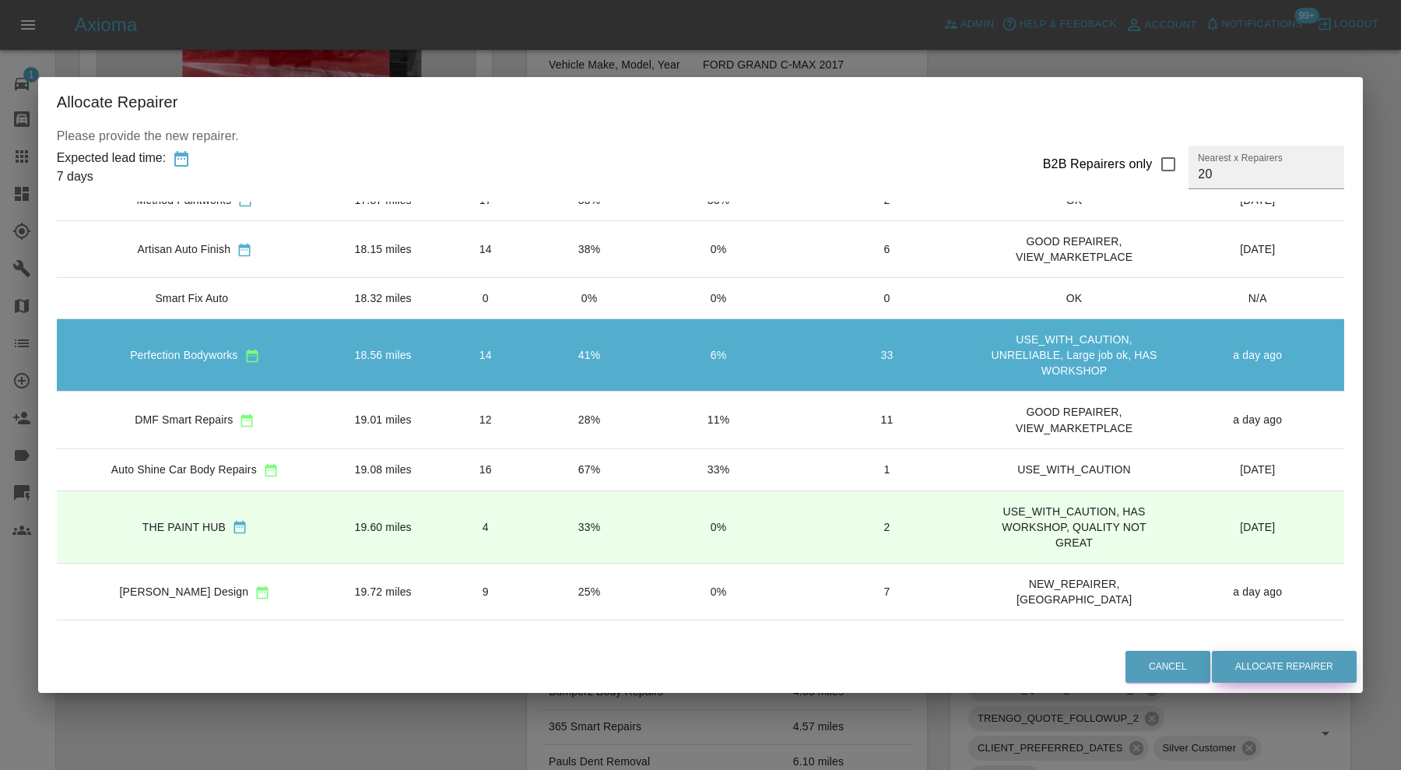
click at [1320, 670] on button "Allocate Repairer" at bounding box center [1284, 667] width 145 height 32
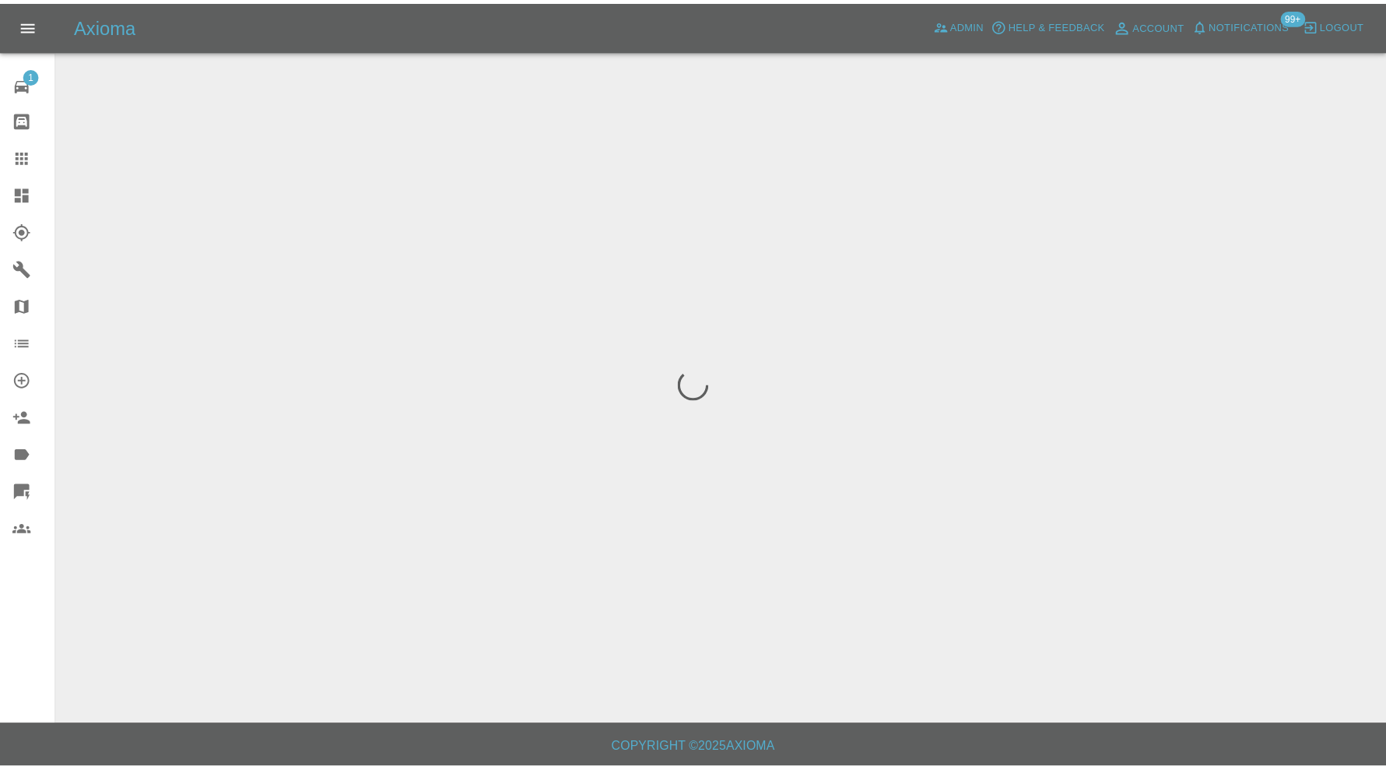
scroll to position [0, 0]
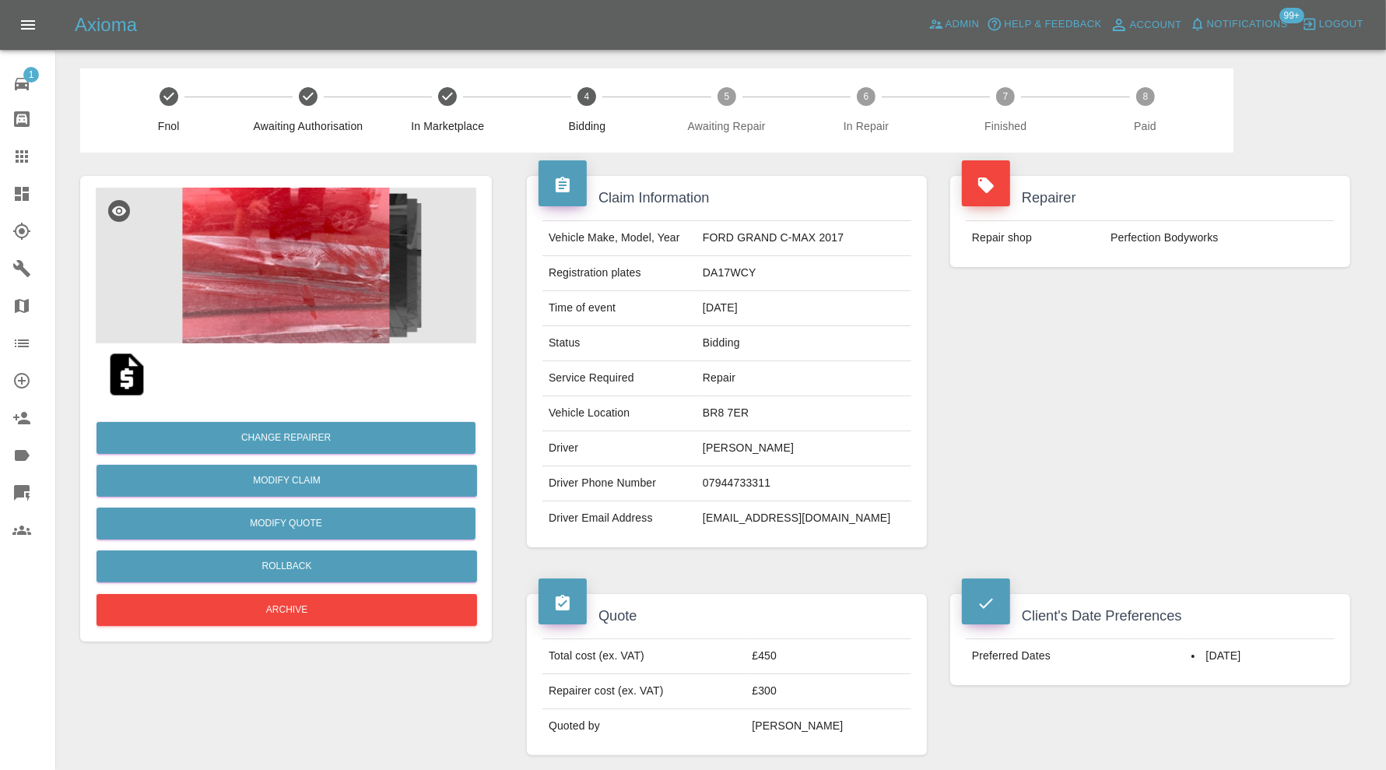
click at [30, 192] on icon at bounding box center [21, 193] width 19 height 19
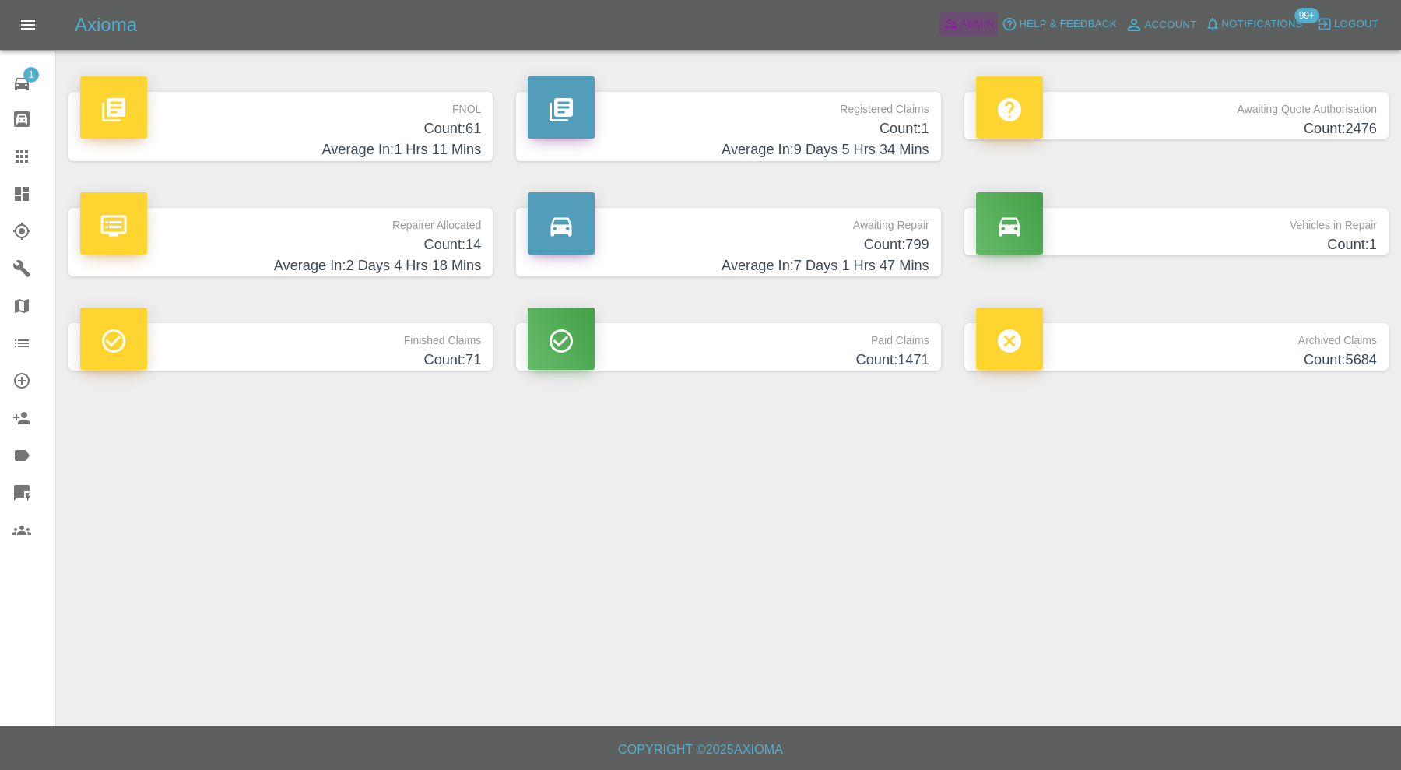
click at [969, 35] on link "Admin" at bounding box center [969, 24] width 59 height 24
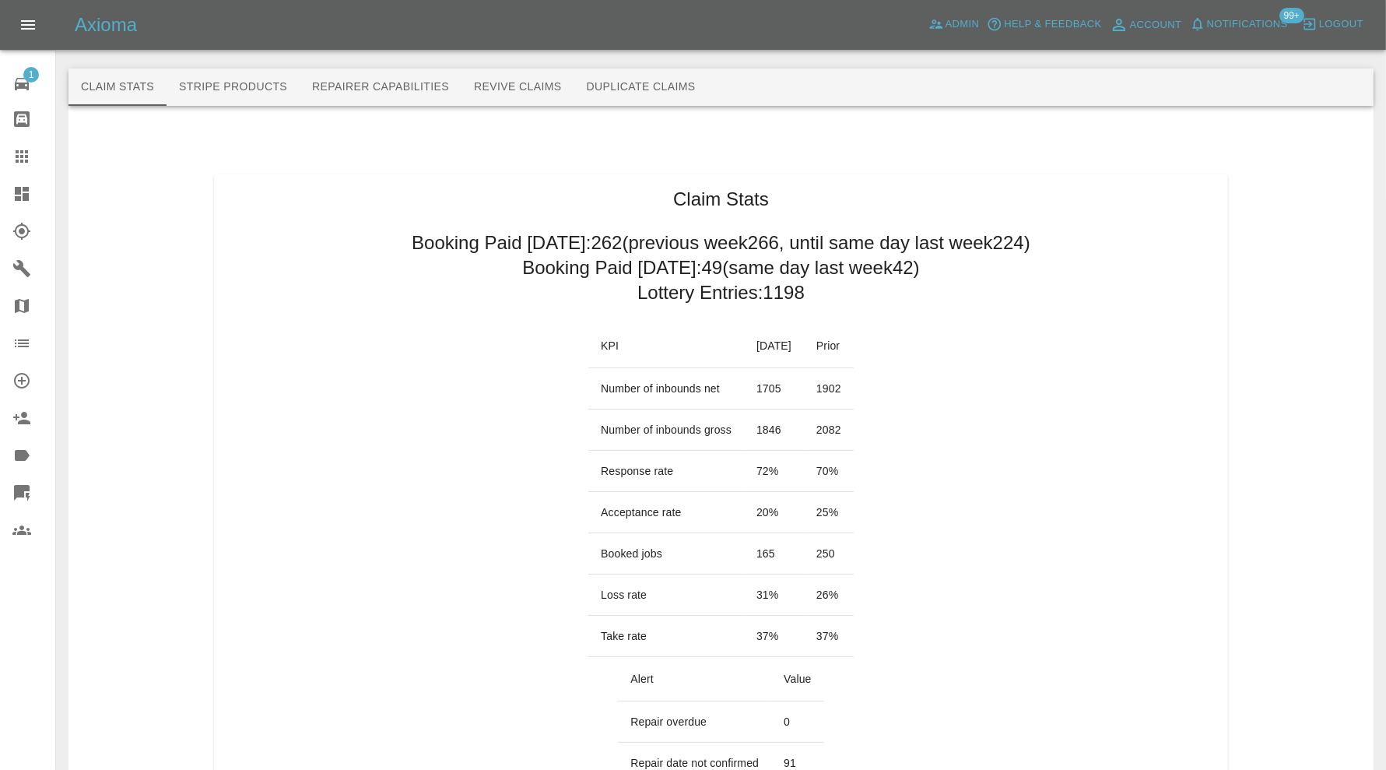
click at [19, 148] on icon at bounding box center [21, 156] width 19 height 19
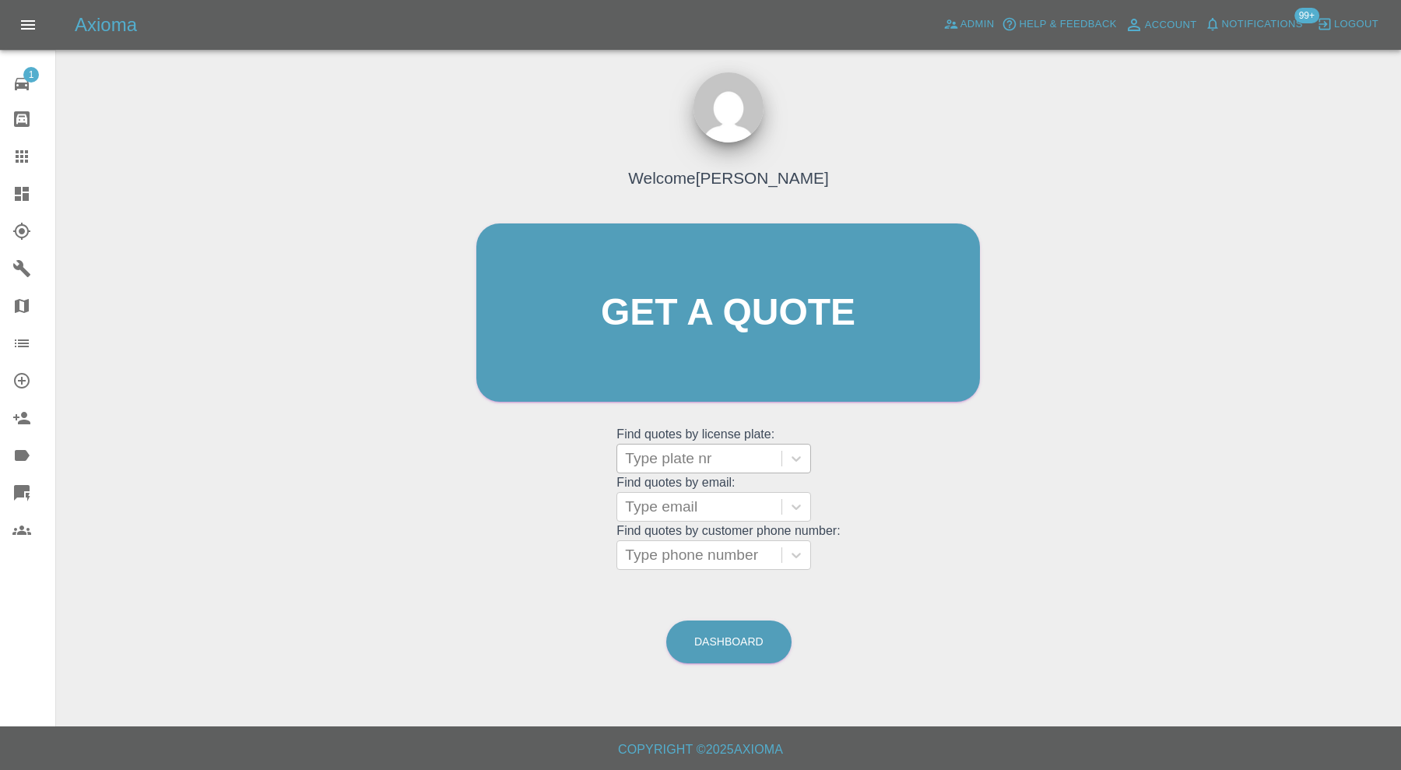
click at [697, 461] on div at bounding box center [699, 459] width 149 height 22
type input "ry24"
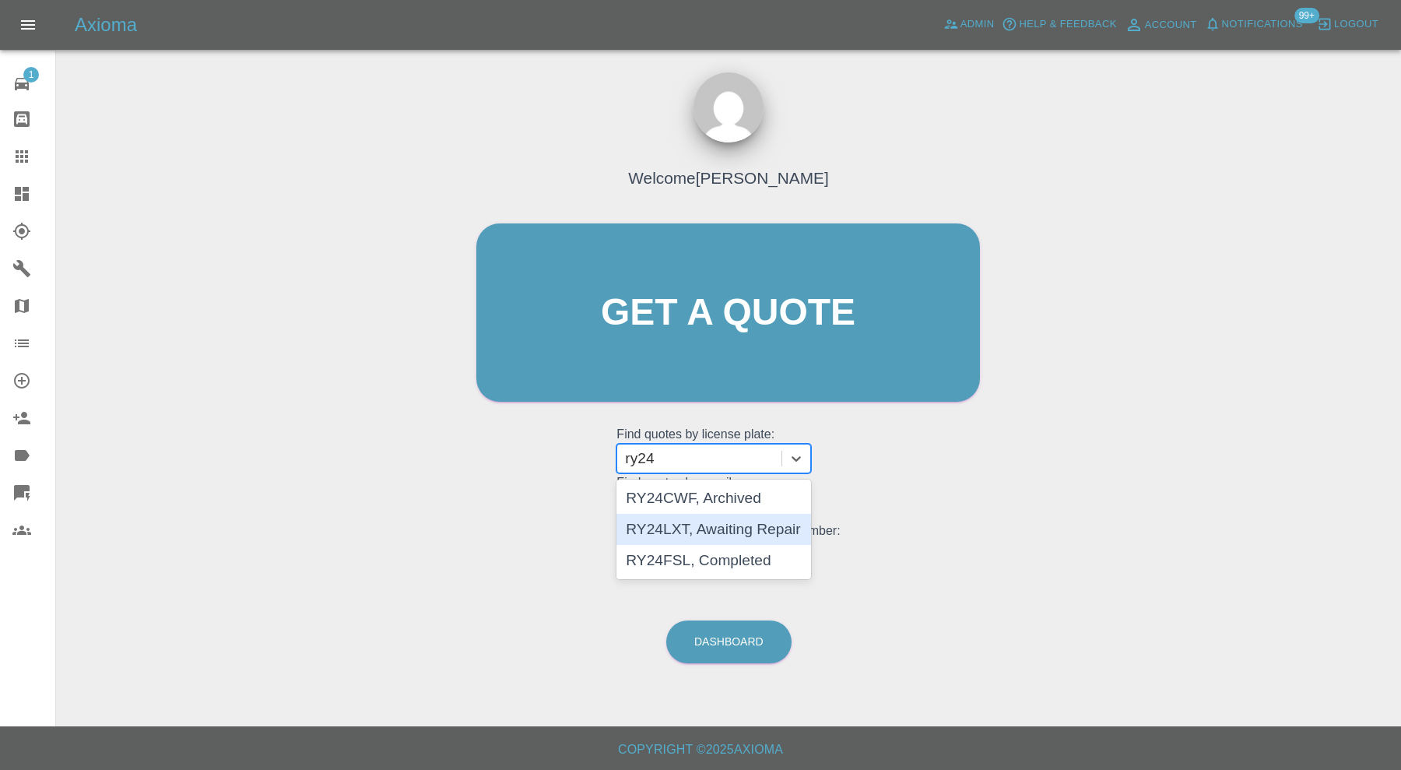
click at [716, 537] on div "RY24LXT, Awaiting Repair" at bounding box center [714, 529] width 195 height 31
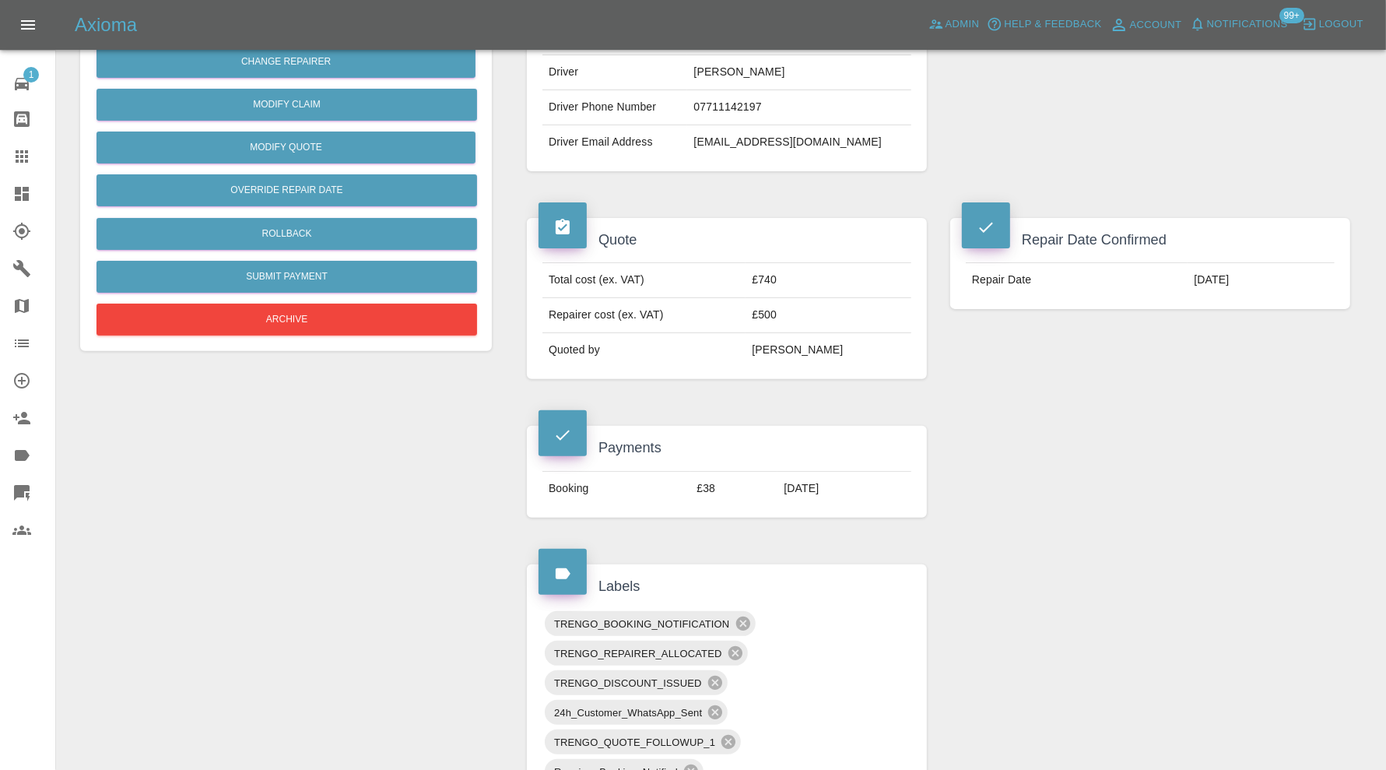
scroll to position [259, 0]
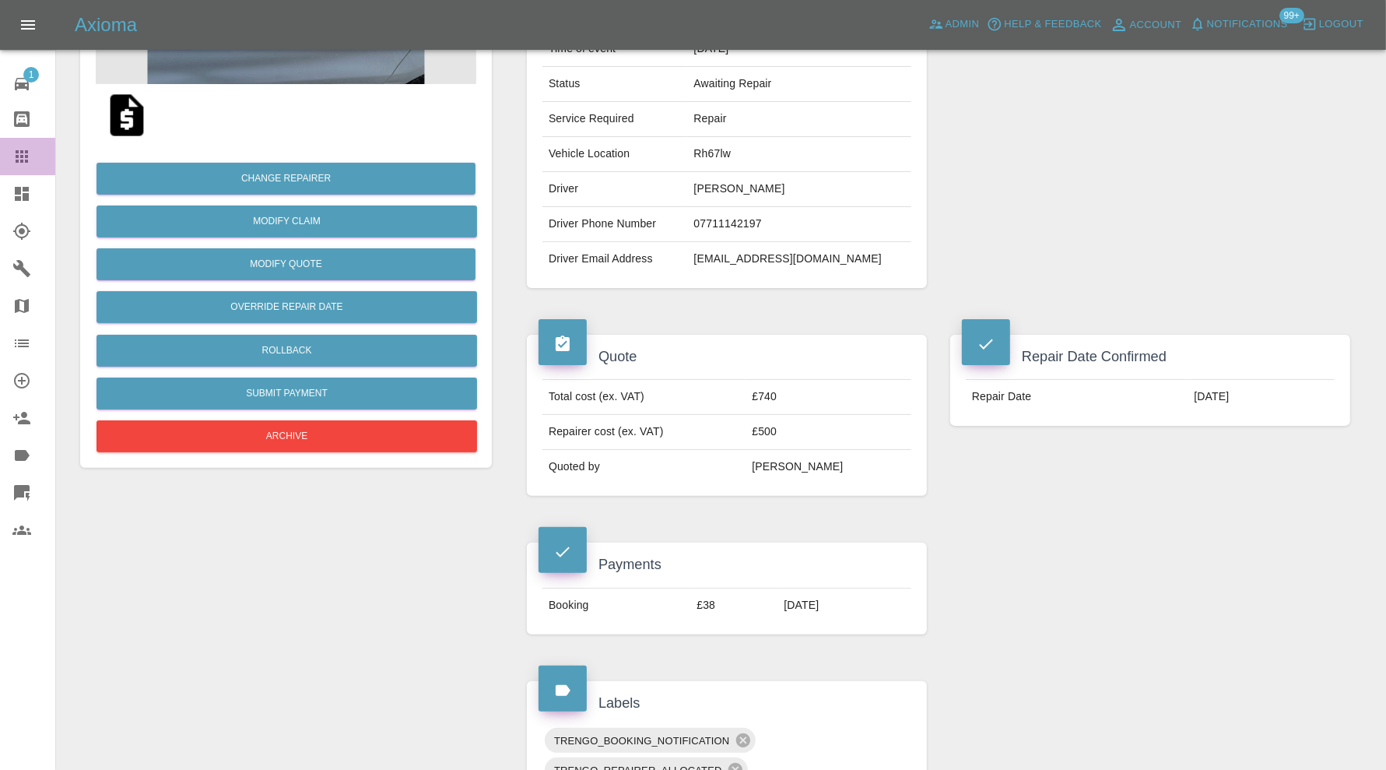
click at [21, 158] on icon at bounding box center [21, 156] width 19 height 19
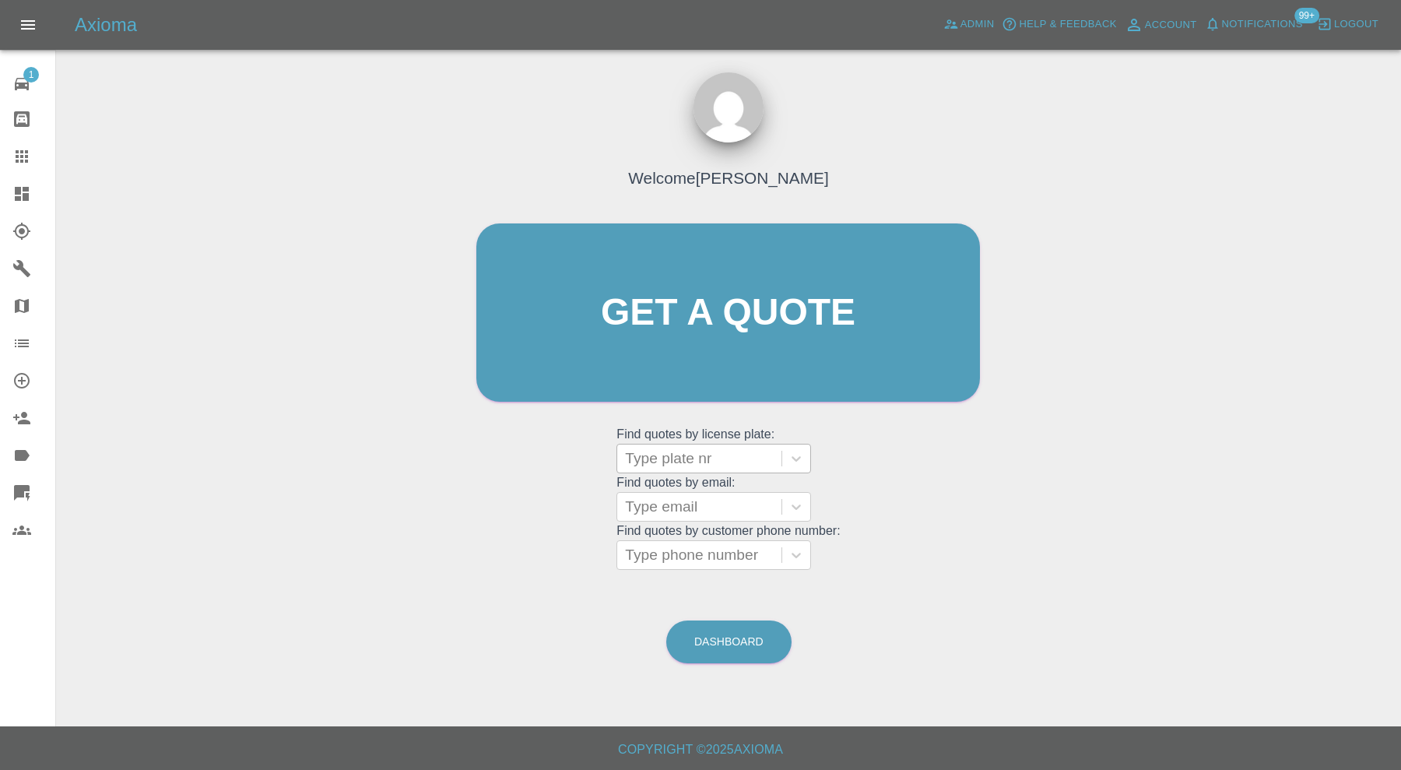
click at [695, 448] on div at bounding box center [699, 459] width 149 height 22
type input "lv56"
